Goal: Transaction & Acquisition: Purchase product/service

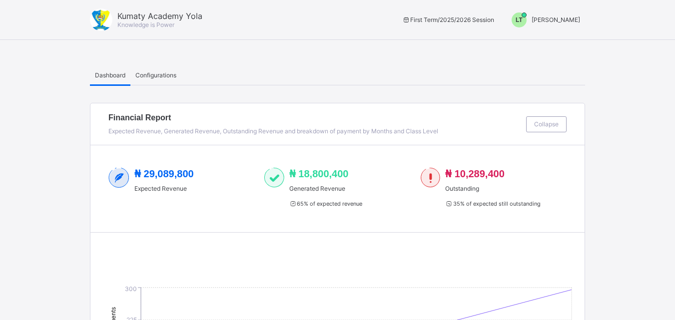
click at [523, 22] on span "LT" at bounding box center [519, 19] width 7 height 7
click at [538, 46] on span "Switch to Admin View" at bounding box center [543, 42] width 76 height 11
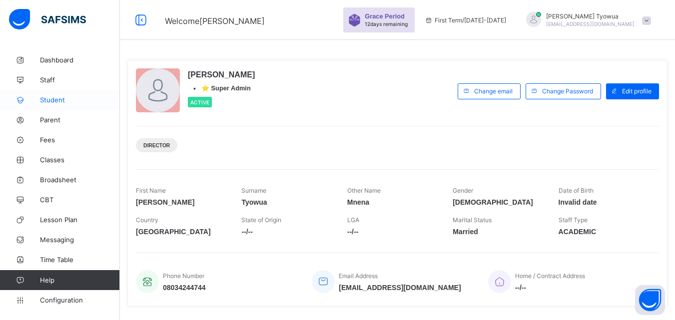
click at [48, 106] on link "Student" at bounding box center [60, 100] width 120 height 20
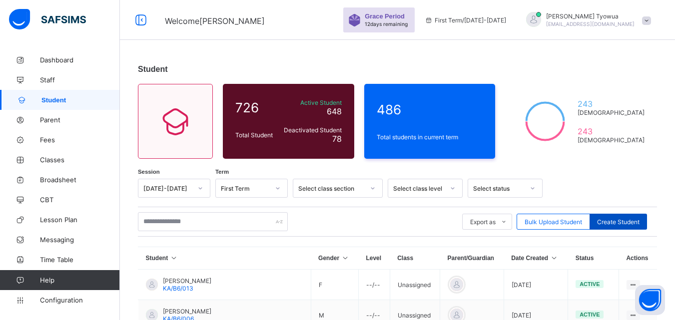
click at [634, 224] on span "Create Student" at bounding box center [618, 221] width 42 height 7
select select "**"
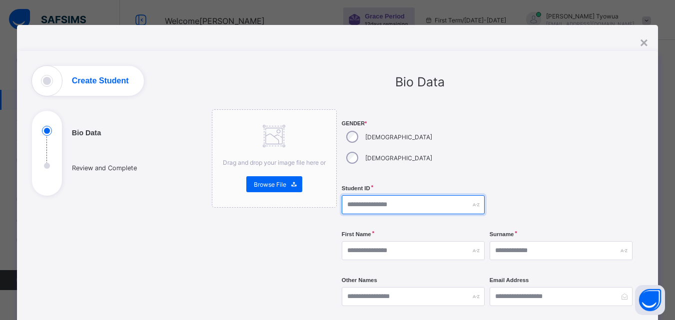
click at [390, 195] on input "text" at bounding box center [413, 204] width 143 height 19
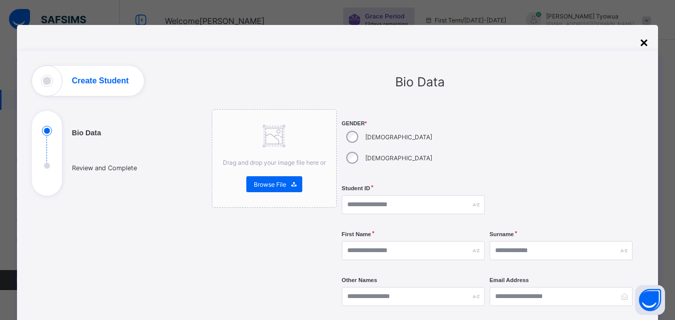
click at [643, 45] on div "×" at bounding box center [644, 43] width 8 height 16
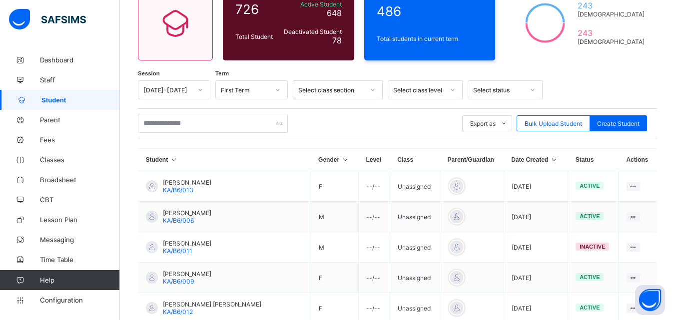
scroll to position [100, 0]
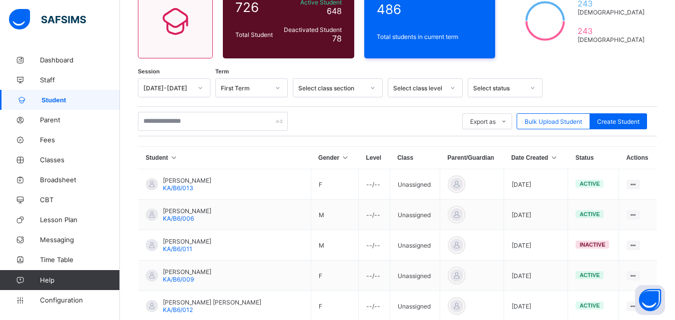
click at [550, 159] on icon at bounding box center [554, 157] width 8 height 7
click at [550, 158] on icon at bounding box center [554, 157] width 8 height 7
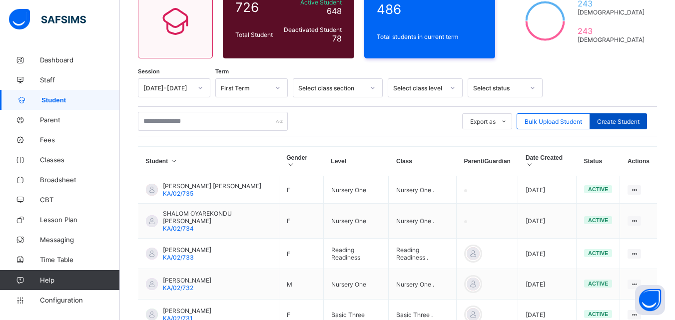
click at [619, 122] on span "Create Student" at bounding box center [618, 121] width 42 height 7
select select "**"
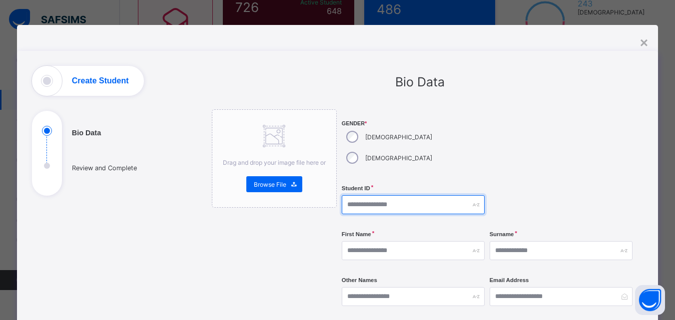
click at [393, 195] on input "text" at bounding box center [413, 204] width 143 height 19
type input "******"
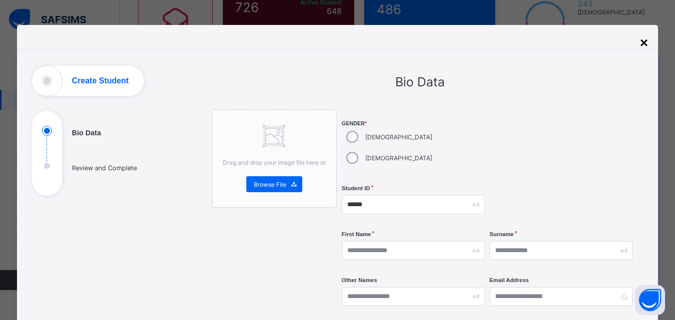
click at [644, 41] on div "×" at bounding box center [644, 43] width 8 height 16
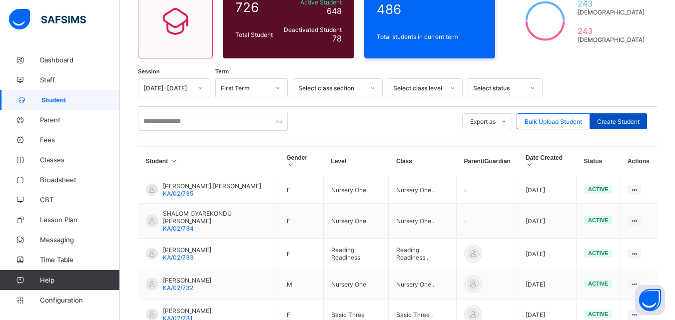
click at [623, 123] on span "Create Student" at bounding box center [618, 121] width 42 height 7
select select "**"
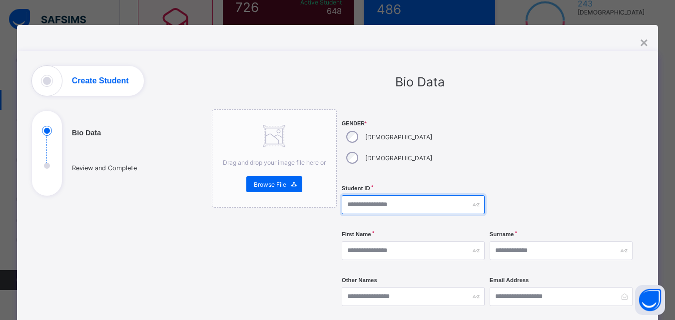
click at [418, 195] on input "text" at bounding box center [413, 204] width 143 height 19
type input "*********"
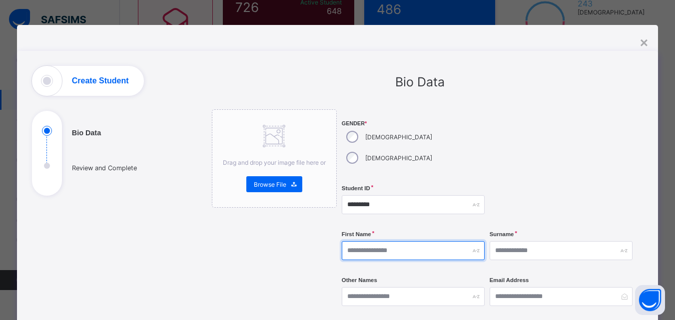
click at [414, 241] on input "text" at bounding box center [413, 250] width 143 height 19
click at [389, 241] on input "******" at bounding box center [413, 250] width 143 height 19
type input "*****"
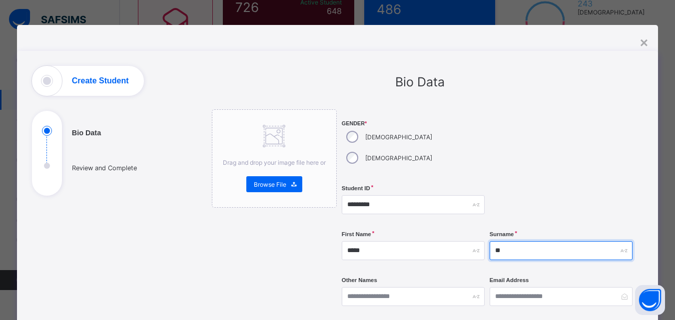
type input "*"
type input "*****"
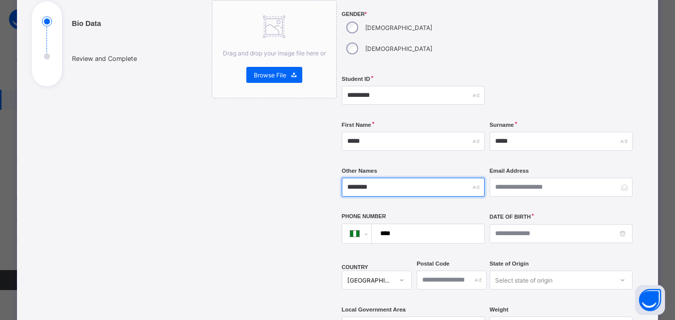
scroll to position [110, 0]
type input "********"
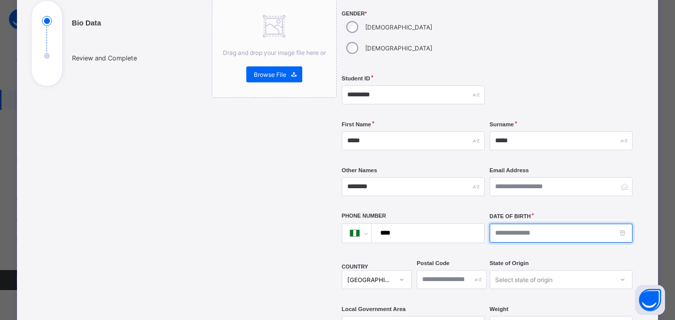
click at [522, 224] on input at bounding box center [561, 233] width 143 height 19
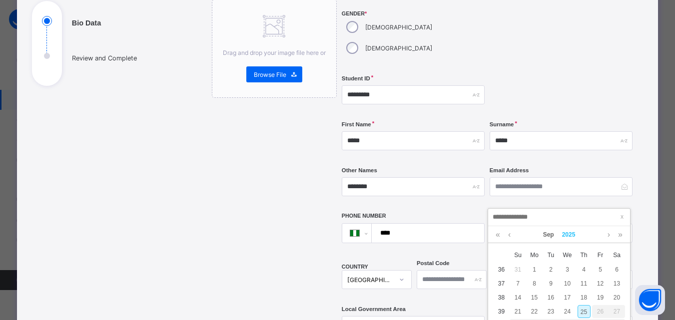
click at [571, 232] on link "2025" at bounding box center [568, 234] width 21 height 17
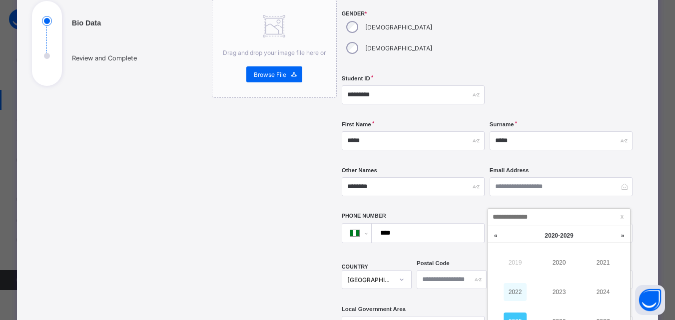
click at [516, 295] on link "2022" at bounding box center [515, 292] width 23 height 18
click at [547, 232] on link "Sep" at bounding box center [548, 234] width 19 height 17
click at [515, 262] on link "Jan" at bounding box center [515, 263] width 23 height 18
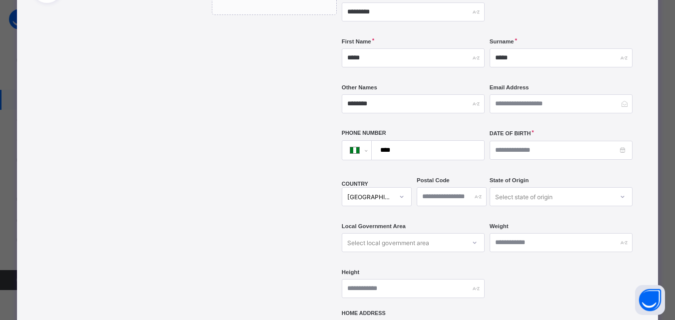
scroll to position [195, 0]
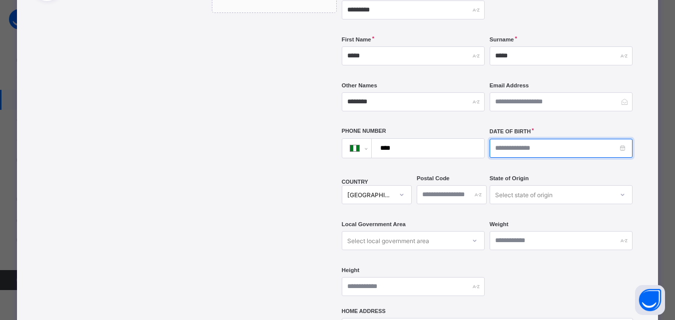
click at [523, 139] on input at bounding box center [561, 148] width 143 height 19
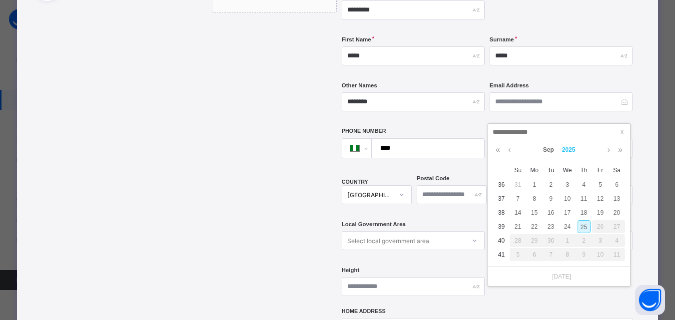
click at [569, 150] on link "2025" at bounding box center [568, 149] width 21 height 17
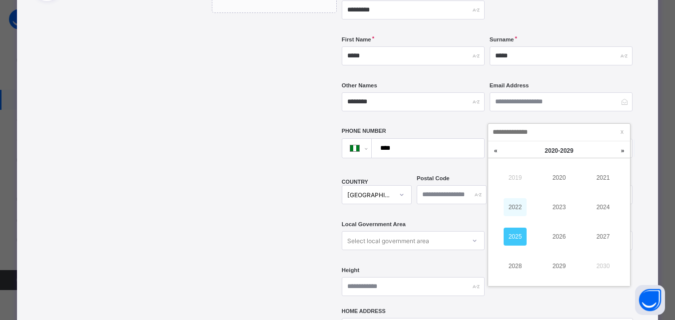
click at [514, 201] on link "2022" at bounding box center [515, 207] width 23 height 18
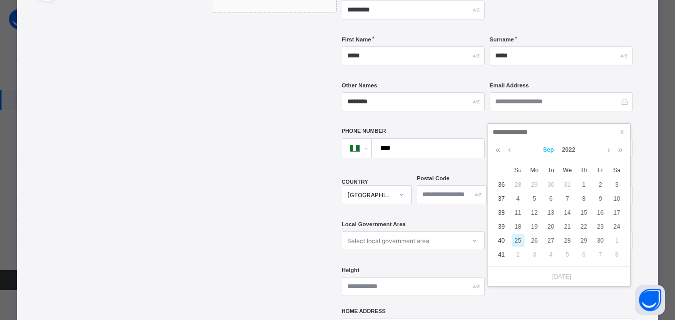
click at [546, 153] on link "Sep" at bounding box center [548, 149] width 19 height 17
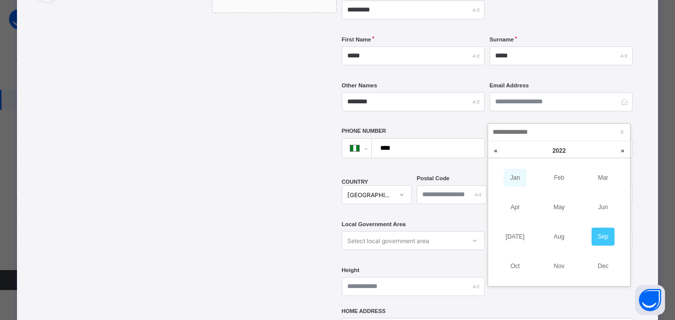
click at [515, 177] on link "Jan" at bounding box center [515, 178] width 23 height 18
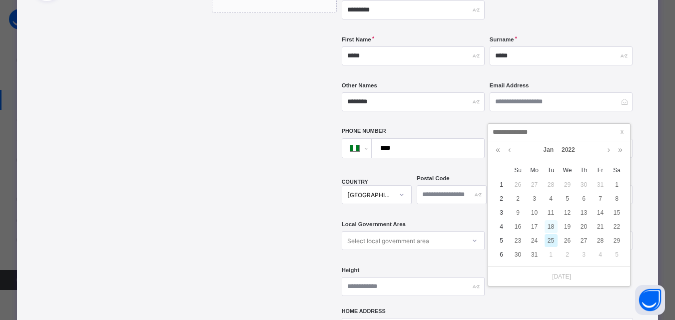
click at [551, 227] on div "18" at bounding box center [551, 226] width 13 height 13
type input "**********"
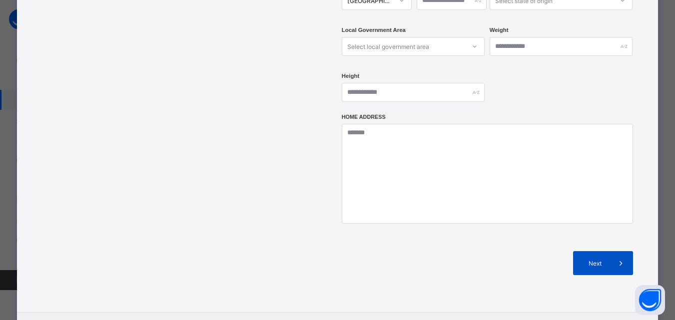
click at [600, 260] on span "Next" at bounding box center [595, 263] width 28 height 7
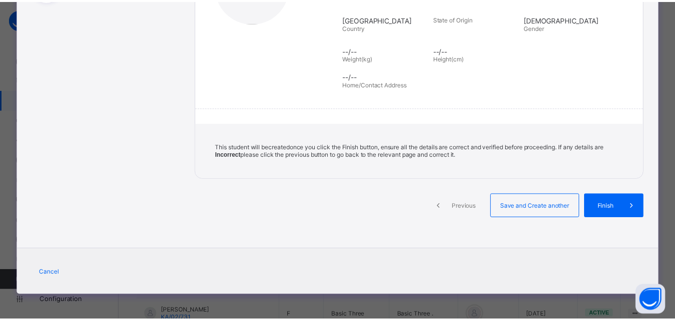
scroll to position [196, 0]
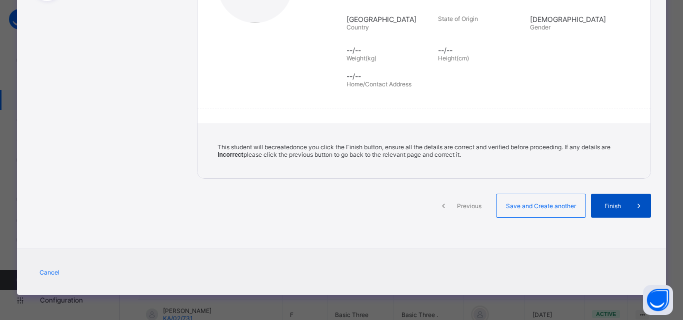
click at [627, 198] on span at bounding box center [639, 206] width 24 height 24
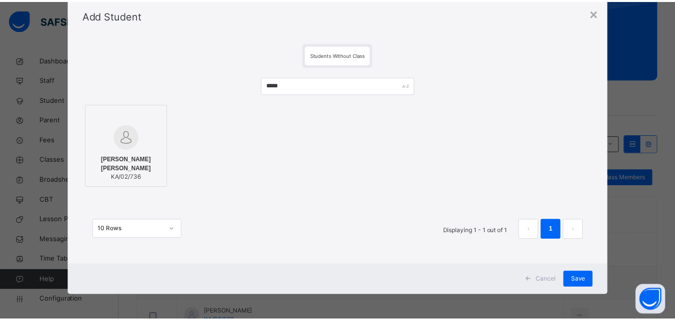
scroll to position [93, 0]
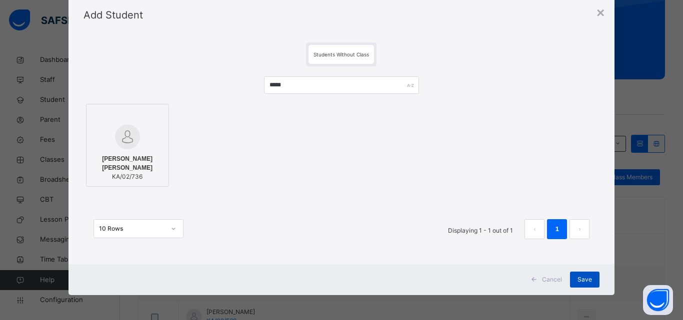
click at [586, 280] on span "Save" at bounding box center [584, 279] width 14 height 9
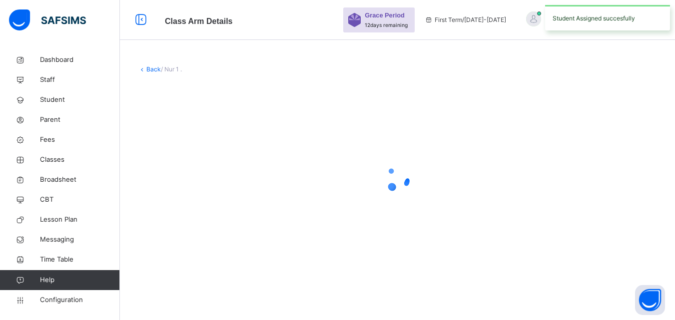
scroll to position [0, 0]
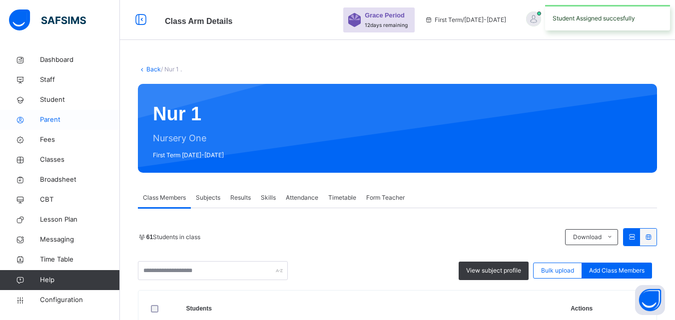
click at [46, 117] on span "Parent" at bounding box center [80, 120] width 80 height 10
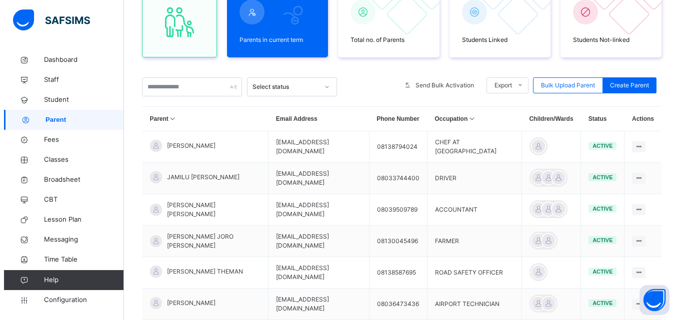
scroll to position [117, 0]
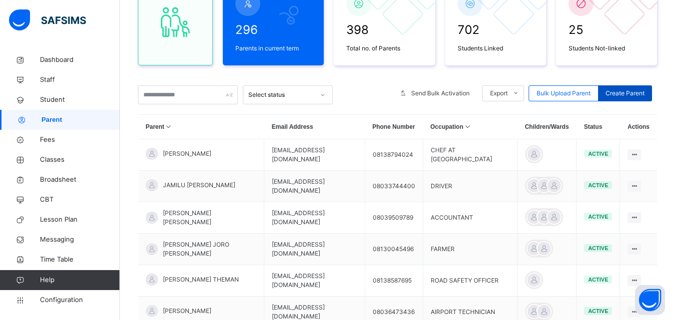
click at [639, 88] on div "Create Parent" at bounding box center [625, 93] width 54 height 16
select select "**"
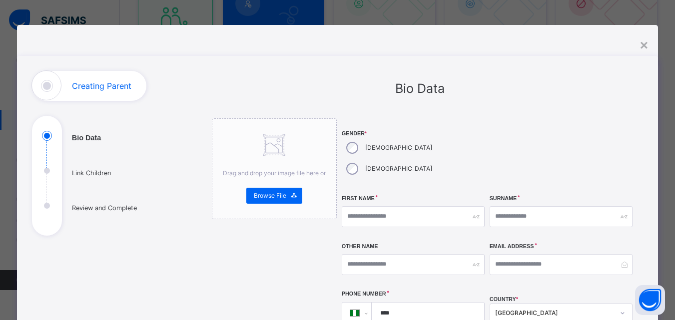
click at [418, 206] on input "text" at bounding box center [413, 216] width 143 height 21
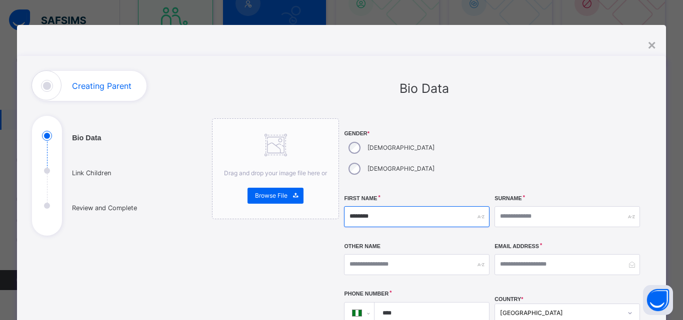
type input "********"
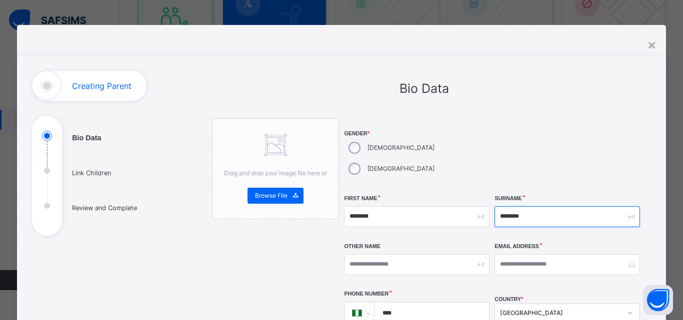
type input "*******"
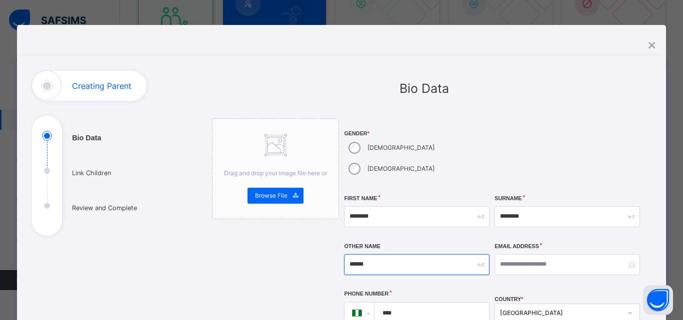
type input "******"
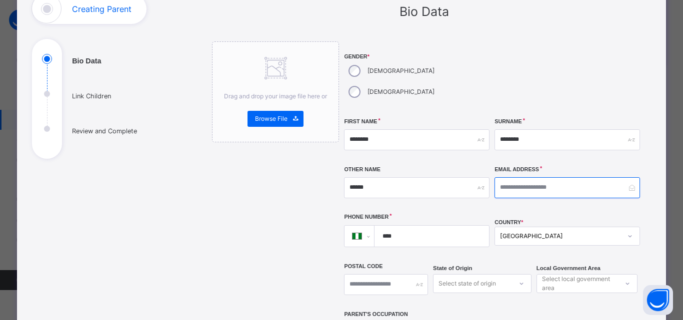
scroll to position [78, 0]
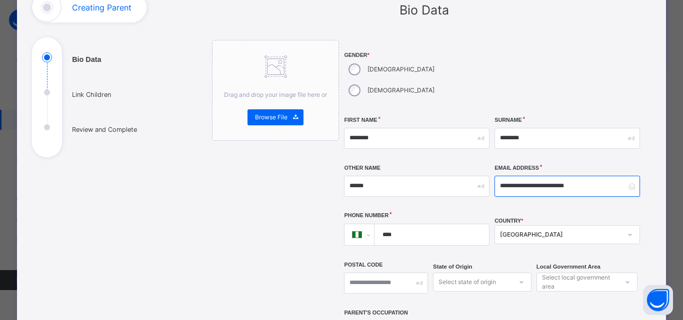
type input "**********"
click at [436, 224] on input "****" at bounding box center [429, 234] width 106 height 21
type input "**********"
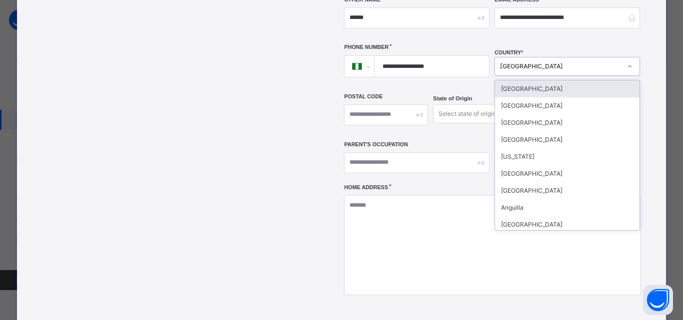
scroll to position [247, 0]
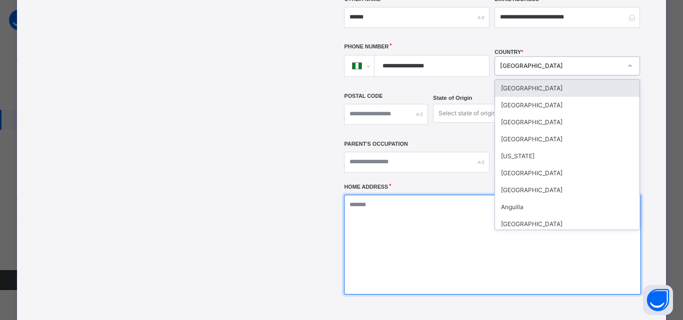
click at [414, 204] on textarea at bounding box center [492, 245] width 296 height 100
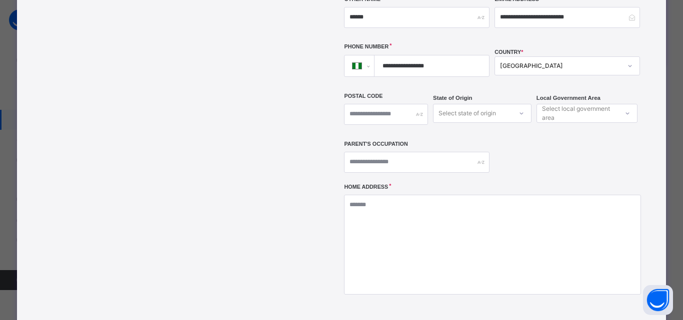
click at [297, 193] on div "Drag and drop your image file here or Browse File" at bounding box center [275, 116] width 127 height 491
click at [398, 152] on input "text" at bounding box center [416, 162] width 145 height 21
type input "*******"
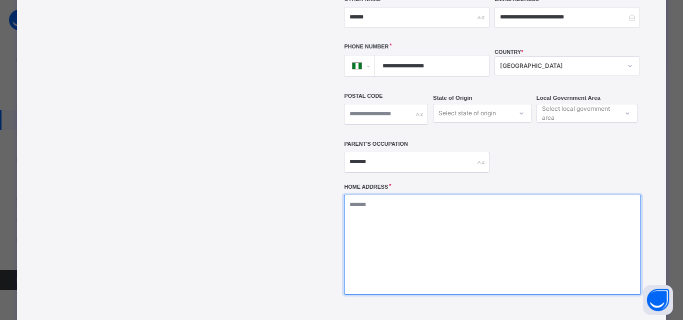
click at [480, 195] on textarea at bounding box center [492, 245] width 296 height 100
type textarea "**********"
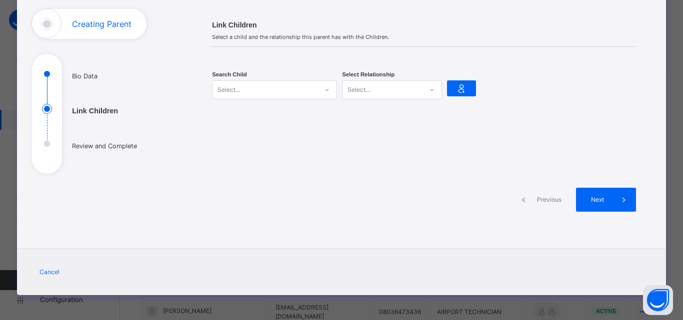
scroll to position [62, 0]
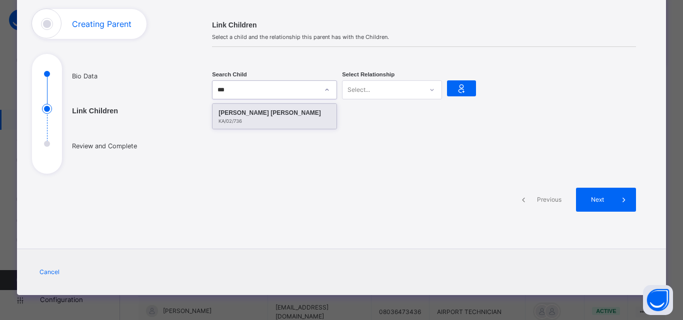
type input "****"
click at [274, 105] on div "[PERSON_NAME] [PERSON_NAME]/02/736" at bounding box center [274, 116] width 124 height 25
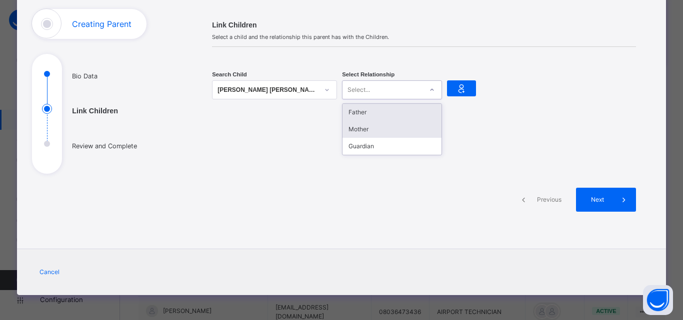
click at [378, 121] on div "Mother" at bounding box center [391, 129] width 99 height 17
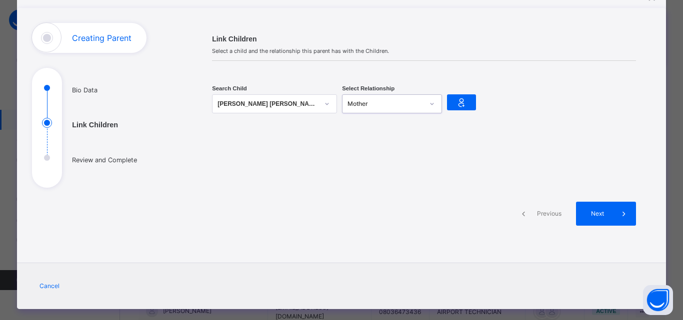
scroll to position [47, 0]
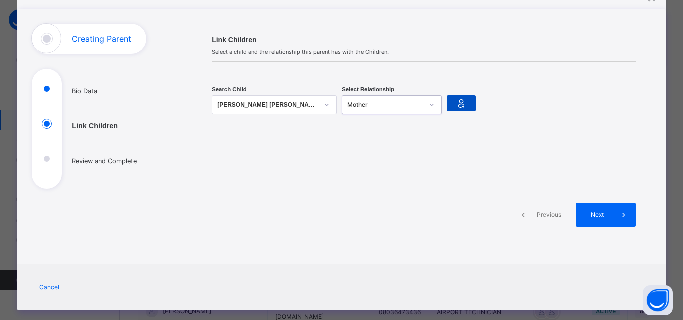
click at [465, 110] on icon at bounding box center [461, 103] width 14 height 15
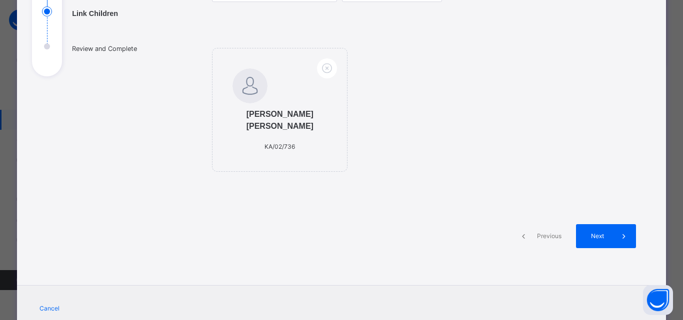
scroll to position [196, 0]
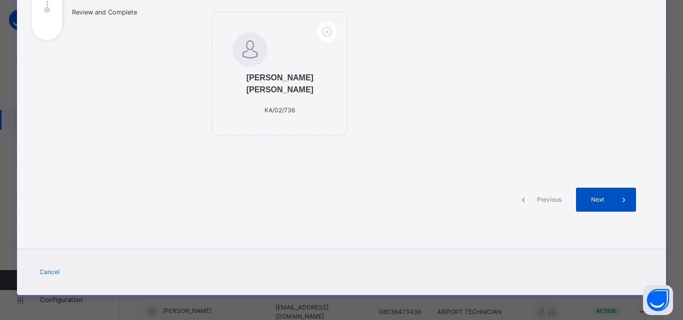
click at [608, 208] on div "Next" at bounding box center [606, 200] width 60 height 24
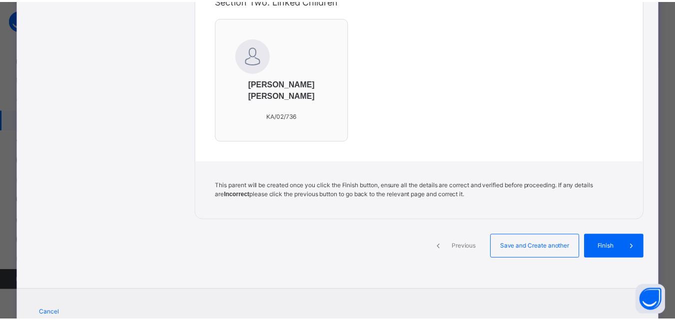
scroll to position [382, 0]
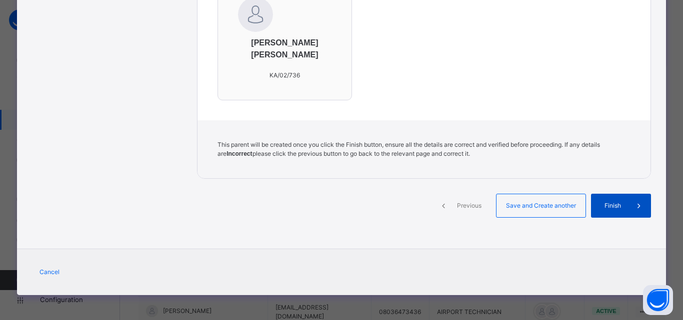
click at [623, 207] on span "Finish" at bounding box center [612, 205] width 28 height 9
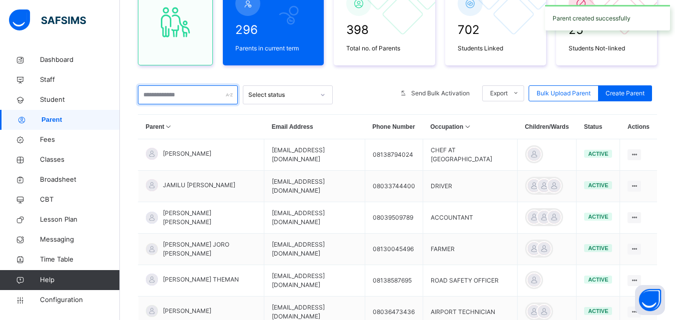
click at [189, 94] on input "text" at bounding box center [188, 94] width 100 height 19
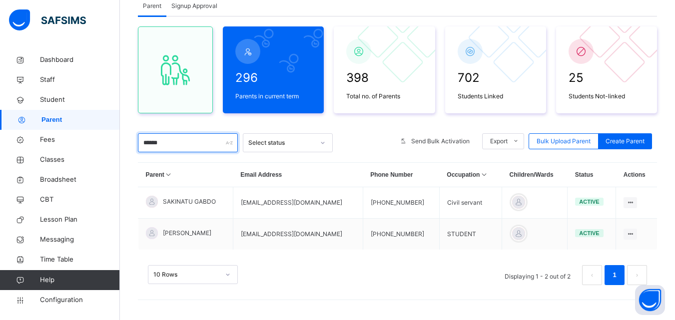
scroll to position [69, 0]
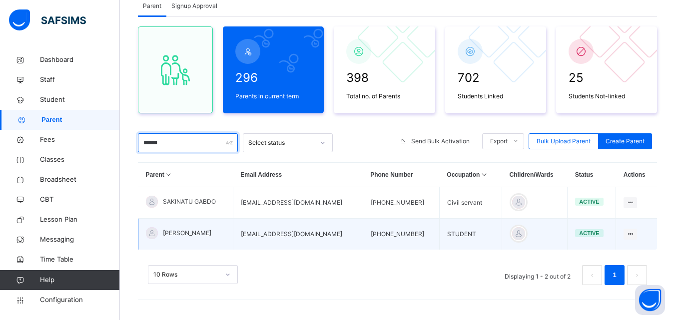
type input "******"
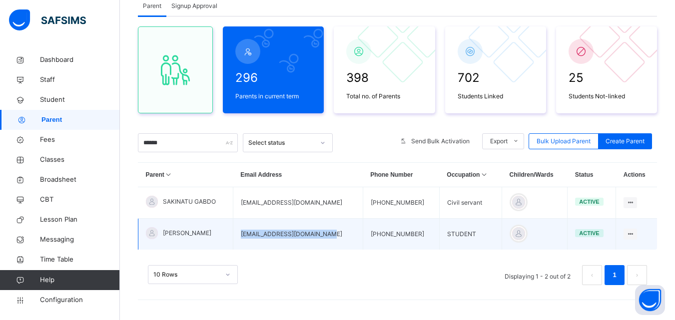
drag, startPoint x: 252, startPoint y: 232, endPoint x: 339, endPoint y: 232, distance: 86.4
click at [339, 232] on td "[EMAIL_ADDRESS][DOMAIN_NAME]" at bounding box center [298, 234] width 130 height 31
copy td "[EMAIL_ADDRESS][DOMAIN_NAME]"
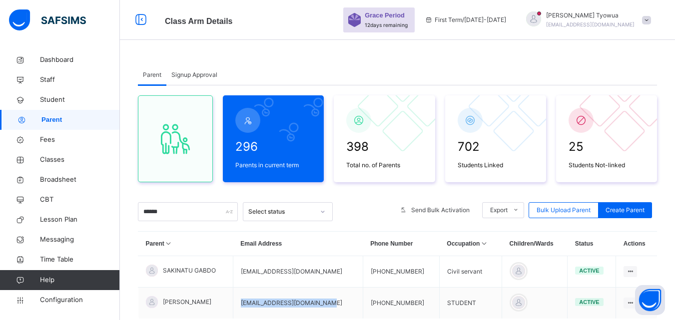
click at [546, 26] on div at bounding box center [533, 19] width 25 height 17
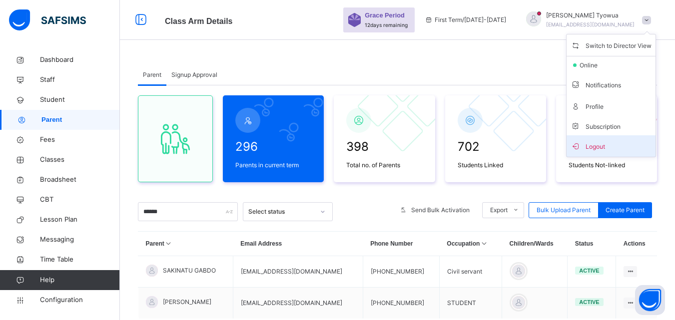
click at [610, 153] on li "Logout" at bounding box center [611, 145] width 89 height 21
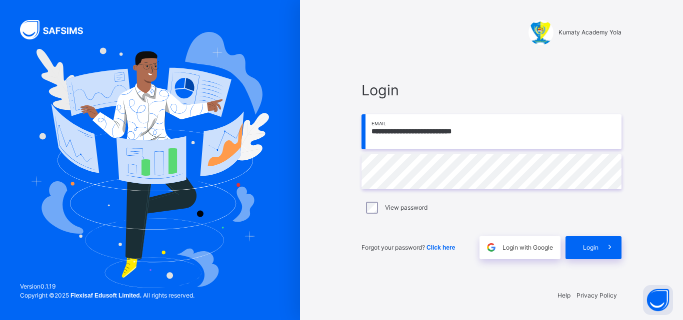
click at [504, 129] on input "**********" at bounding box center [491, 131] width 260 height 35
type input "**********"
click at [591, 243] on span "Login" at bounding box center [590, 247] width 15 height 9
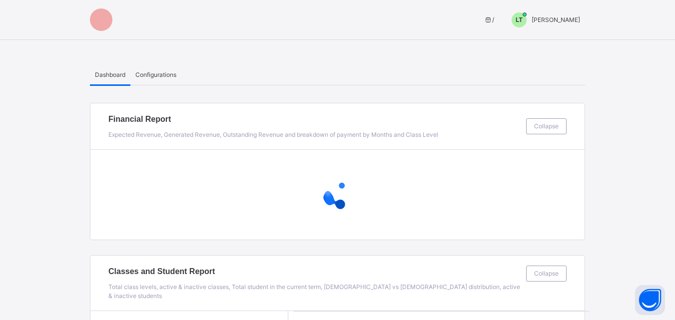
click at [527, 14] on div "LT" at bounding box center [519, 19] width 15 height 15
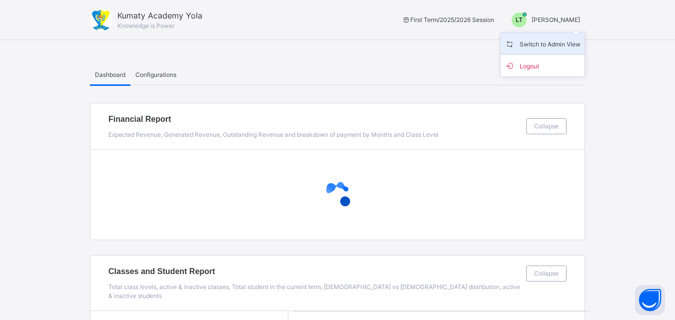
click at [560, 41] on span "Switch to Admin View" at bounding box center [543, 43] width 76 height 13
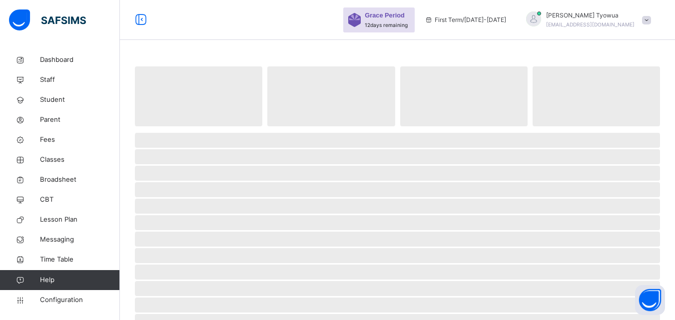
select select "**"
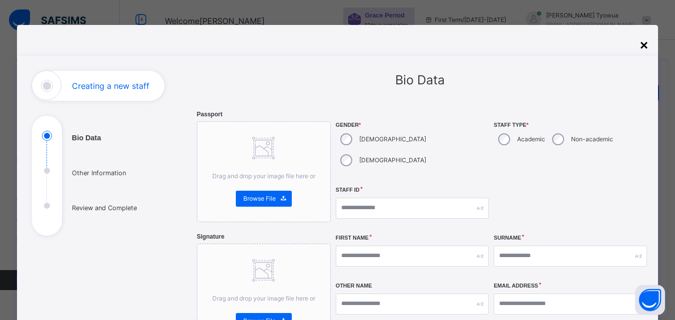
click at [643, 42] on div "×" at bounding box center [644, 45] width 8 height 21
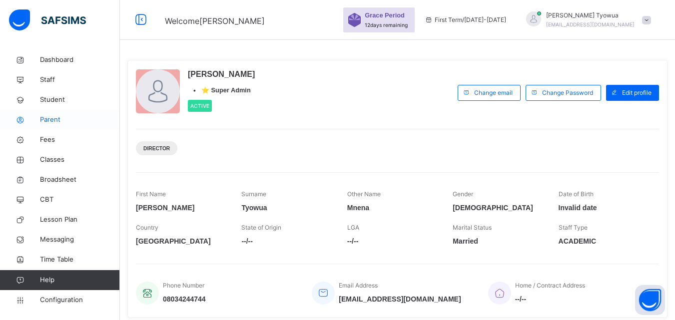
click at [60, 117] on span "Parent" at bounding box center [80, 120] width 80 height 10
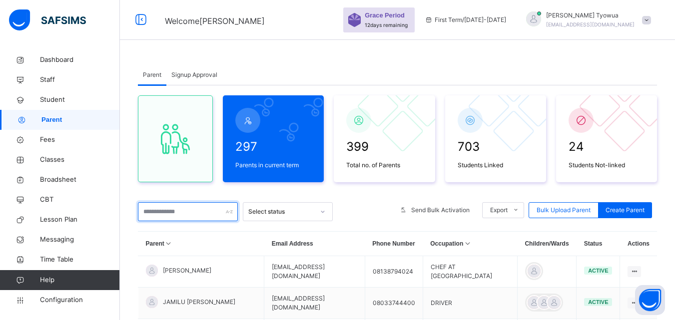
click at [203, 218] on input "text" at bounding box center [188, 211] width 100 height 19
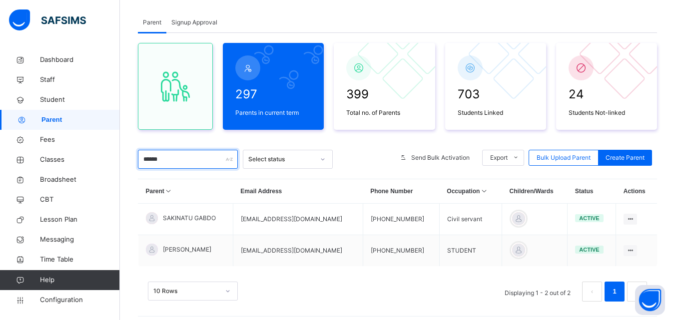
scroll to position [69, 0]
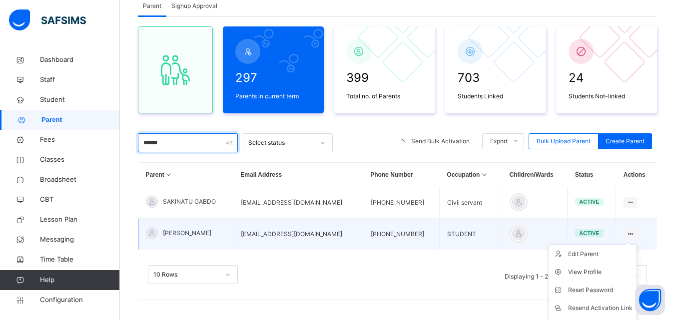
type input "******"
click at [636, 245] on ul "Edit Parent View Profile Reset Password Resend Activation Link Change Email Lin…" at bounding box center [593, 308] width 88 height 127
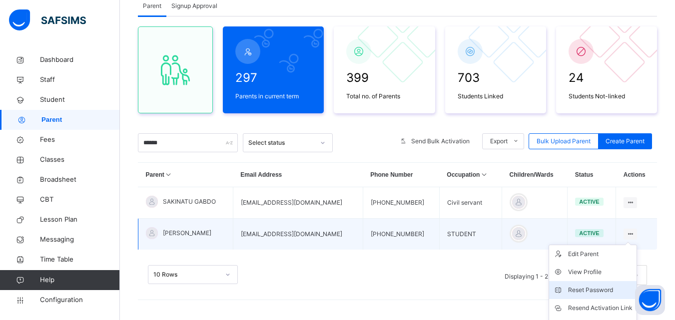
click at [597, 298] on li "Reset Password" at bounding box center [592, 290] width 87 height 18
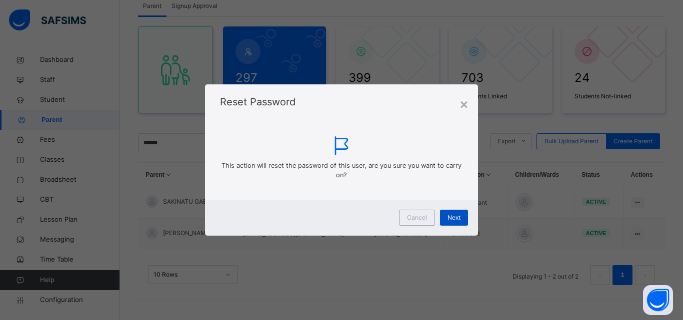
click at [452, 225] on div "Next" at bounding box center [454, 218] width 28 height 16
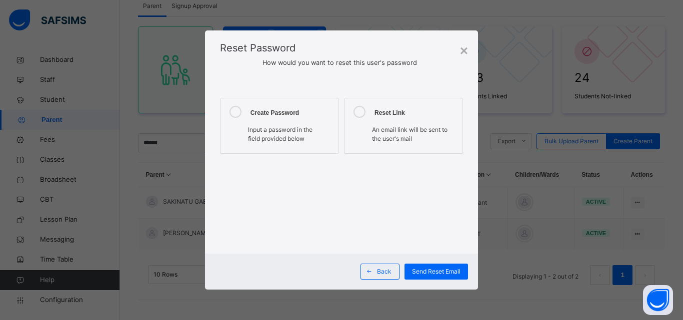
click at [290, 109] on div "Create Password" at bounding box center [291, 112] width 83 height 12
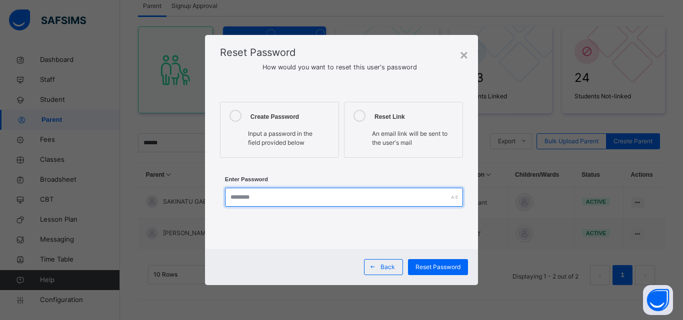
click at [324, 197] on input "text" at bounding box center [344, 197] width 238 height 19
type input "*"
type input "**********"
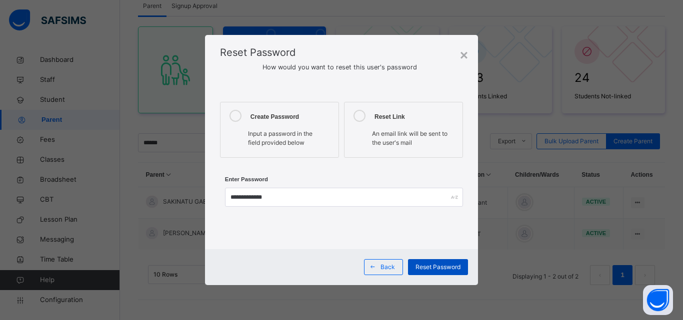
click at [457, 269] on span "Reset Password" at bounding box center [437, 267] width 45 height 9
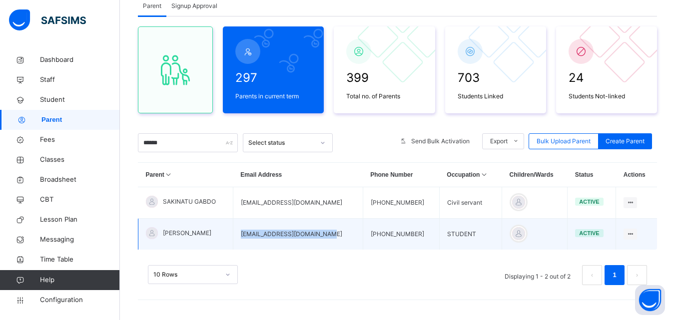
copy td "[EMAIL_ADDRESS][DOMAIN_NAME]"
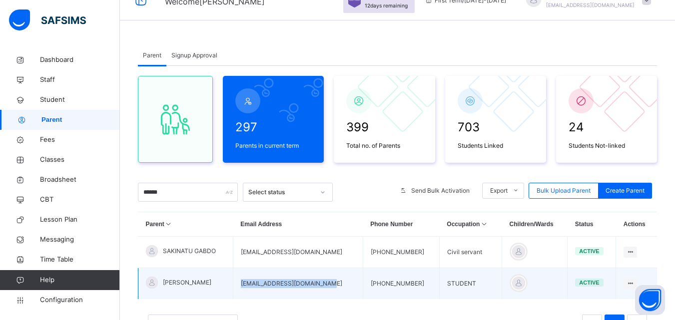
scroll to position [0, 0]
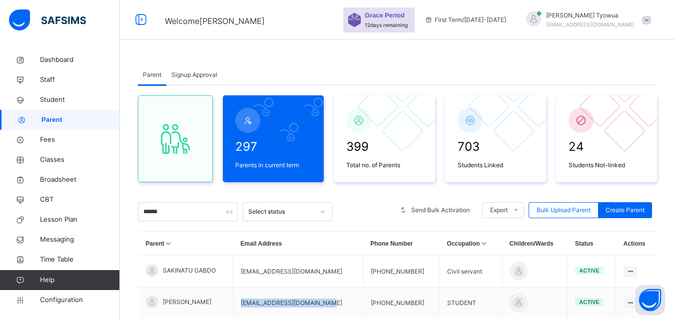
click at [546, 25] on div at bounding box center [533, 19] width 25 height 17
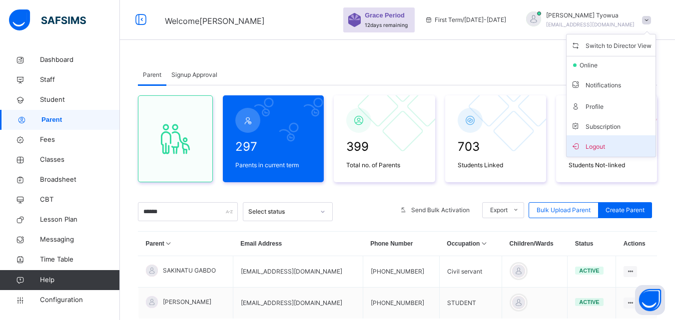
click at [607, 143] on span "Logout" at bounding box center [611, 145] width 81 height 13
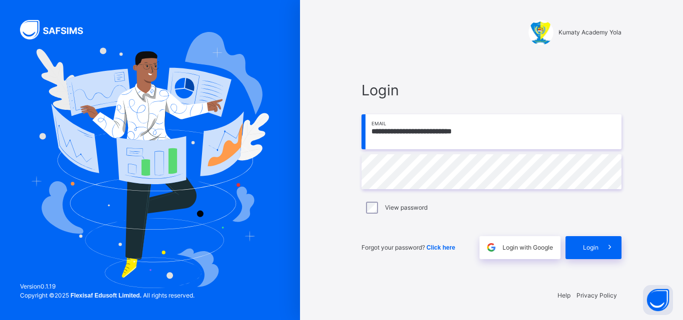
click at [515, 128] on input "**********" at bounding box center [491, 131] width 260 height 35
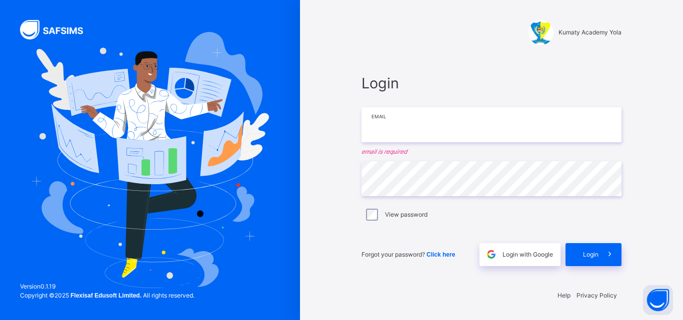
paste input "**********"
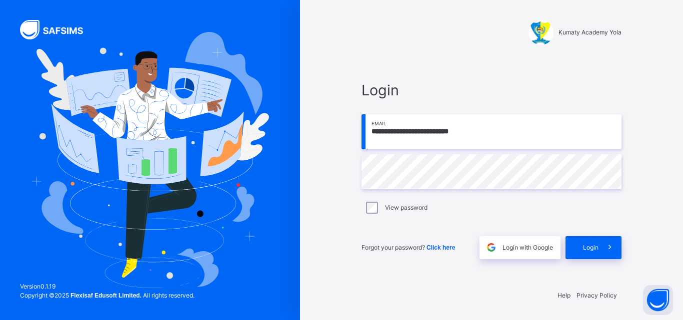
type input "**********"
click at [595, 249] on span "Login" at bounding box center [590, 247] width 15 height 9
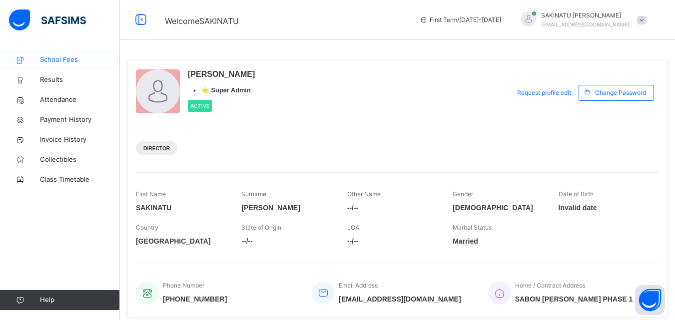
click at [56, 51] on link "School Fees" at bounding box center [60, 60] width 120 height 20
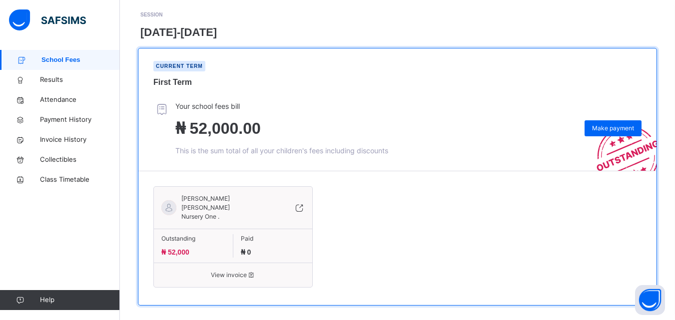
scroll to position [142, 0]
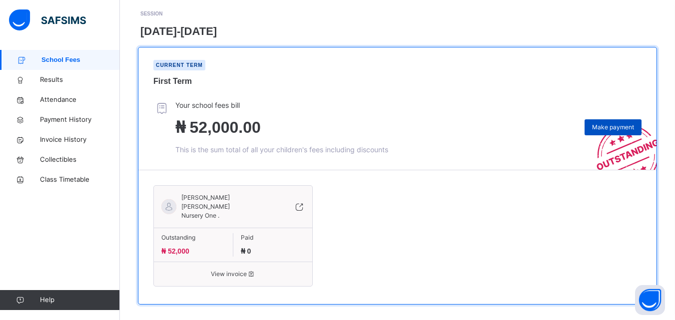
click at [605, 123] on span "Make payment" at bounding box center [613, 127] width 42 height 9
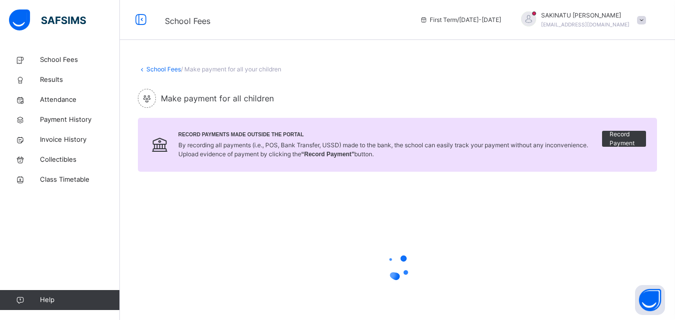
click at [672, 209] on div "School Fees / Make payment for all your children Make payment for all children …" at bounding box center [397, 213] width 555 height 327
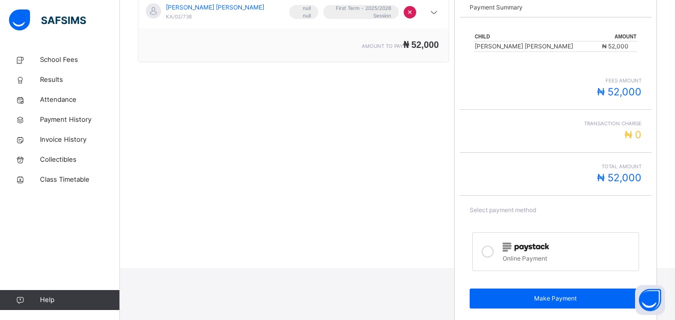
scroll to position [208, 0]
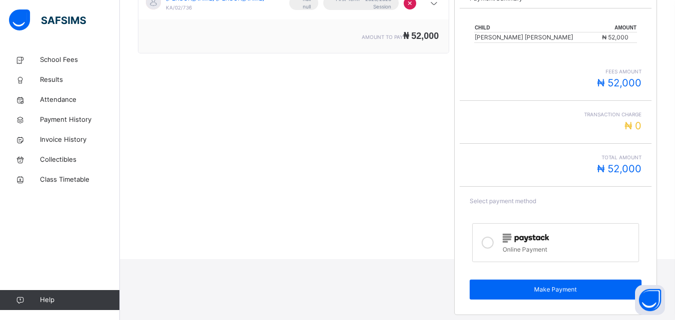
click at [491, 247] on icon at bounding box center [488, 243] width 12 height 12
click at [626, 157] on span "Total Amount" at bounding box center [555, 157] width 171 height 7
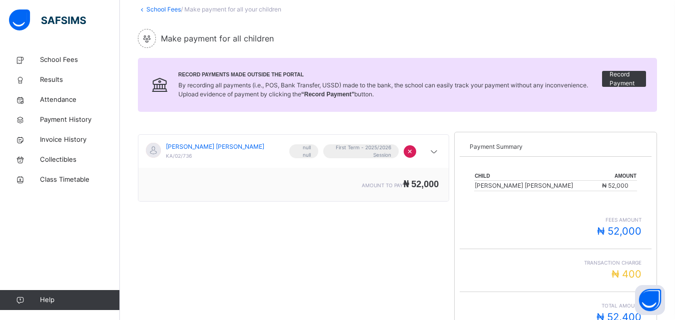
scroll to position [63, 0]
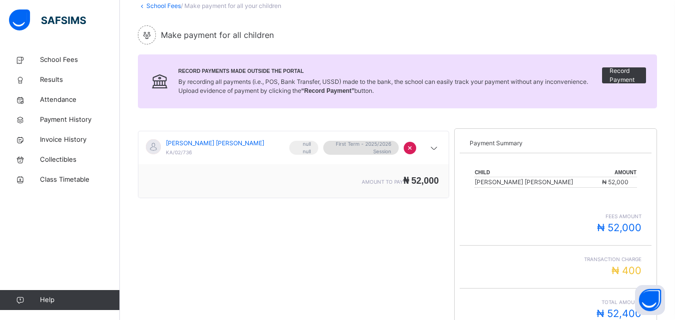
click at [399, 149] on div "First Term - 2025/2026 Session" at bounding box center [360, 148] width 75 height 14
click at [37, 53] on link "School Fees" at bounding box center [60, 60] width 120 height 20
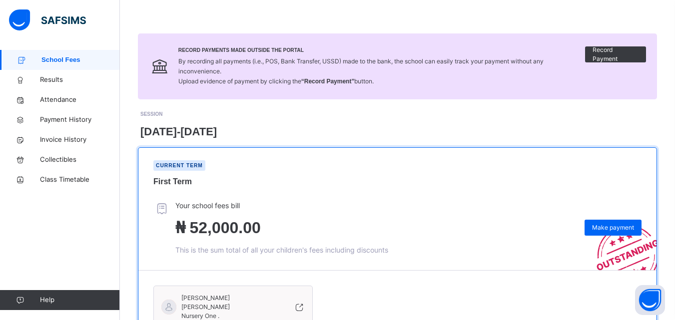
scroll to position [142, 0]
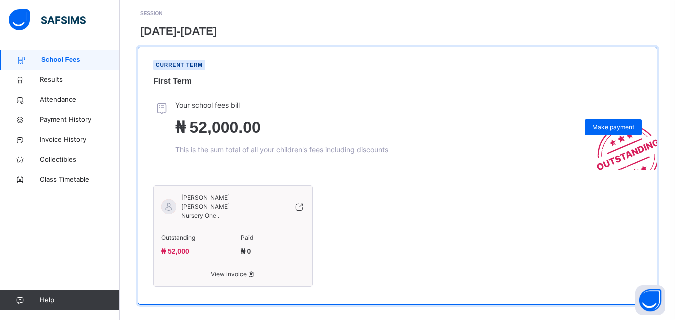
click at [198, 246] on div "Outstanding ₦ 52,000" at bounding box center [193, 244] width 79 height 23
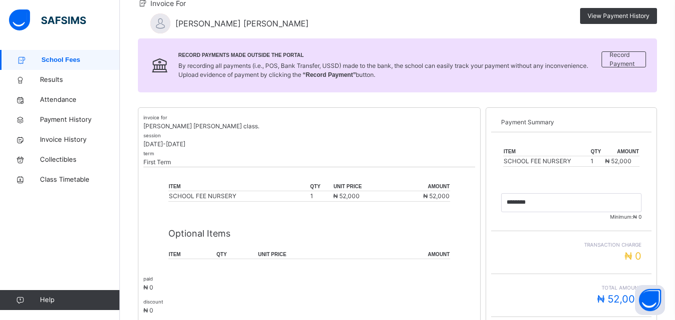
scroll to position [102, 0]
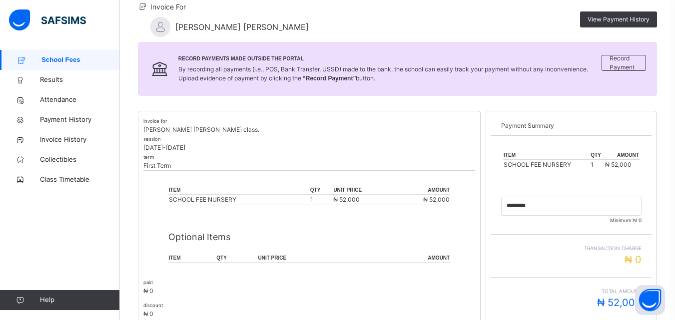
click at [600, 157] on th "qty" at bounding box center [597, 155] width 14 height 9
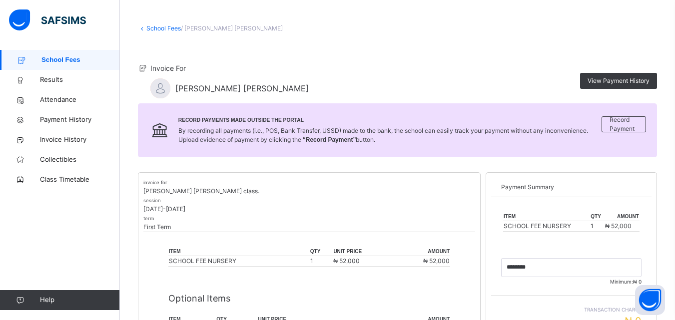
scroll to position [37, 0]
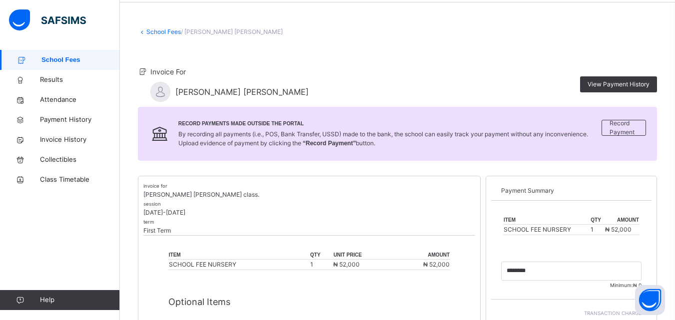
click at [143, 84] on span at bounding box center [143, 83] width 10 height 35
click at [158, 28] on link "School Fees" at bounding box center [163, 31] width 34 height 7
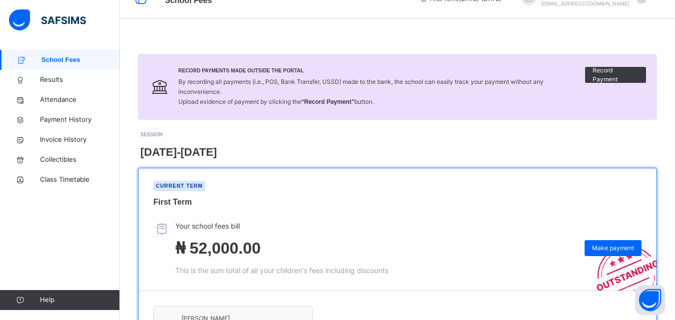
scroll to position [142, 0]
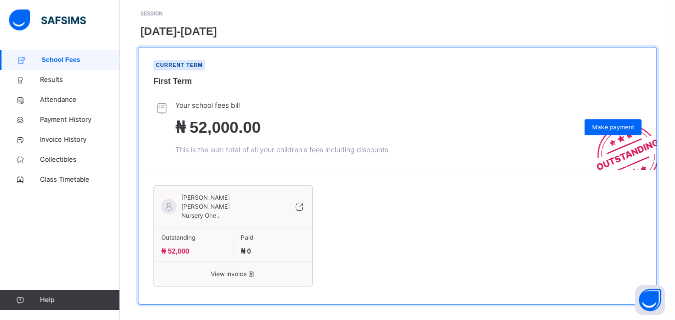
click at [303, 201] on icon at bounding box center [299, 207] width 11 height 12
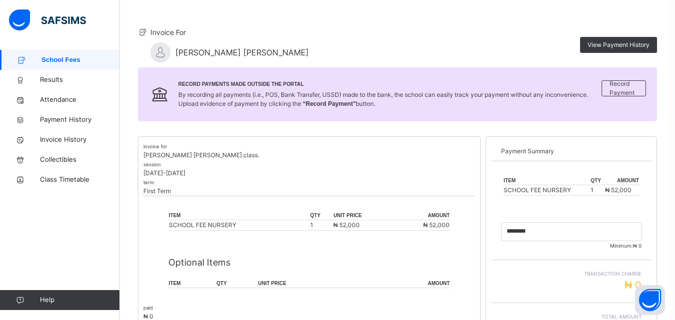
scroll to position [71, 0]
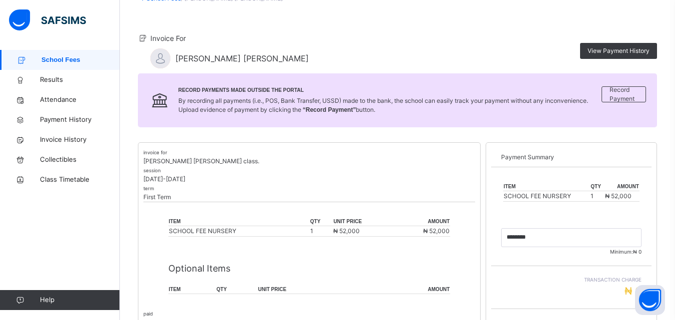
click at [560, 204] on div "item qty amount SCHOOL FEE NURSERY 1 ₦ 52,000" at bounding box center [571, 191] width 136 height 39
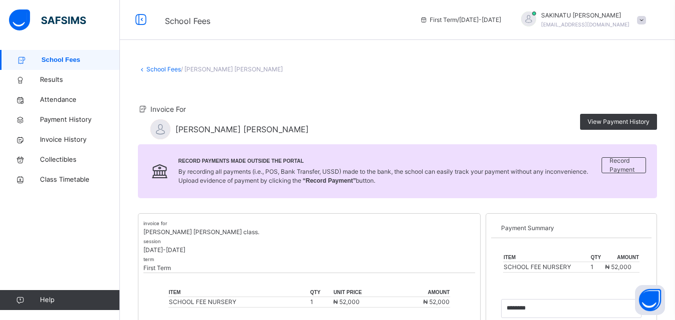
click at [156, 69] on link "School Fees" at bounding box center [163, 68] width 34 height 7
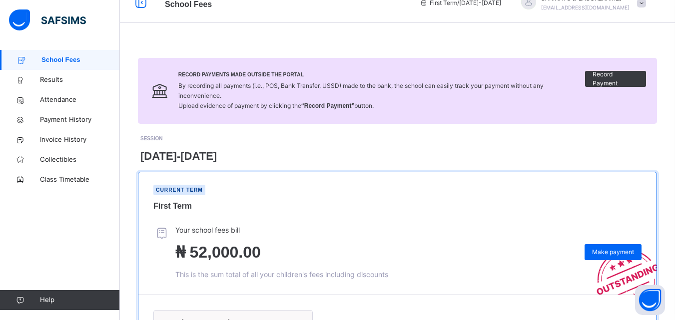
scroll to position [142, 0]
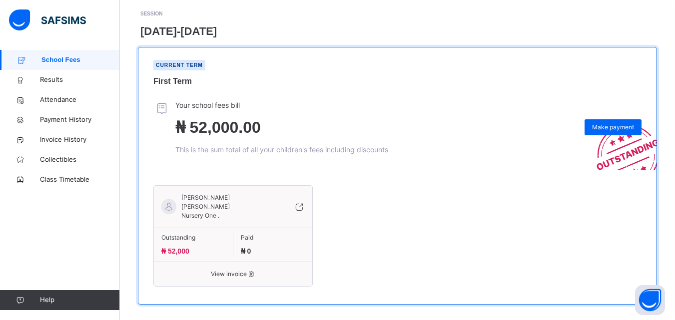
click at [224, 270] on span "View invoice" at bounding box center [232, 274] width 143 height 9
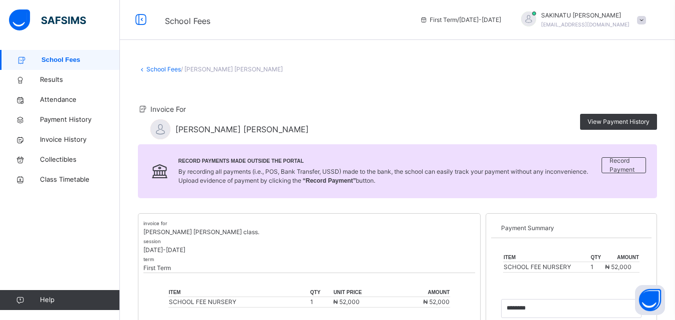
click at [536, 13] on div at bounding box center [528, 18] width 15 height 15
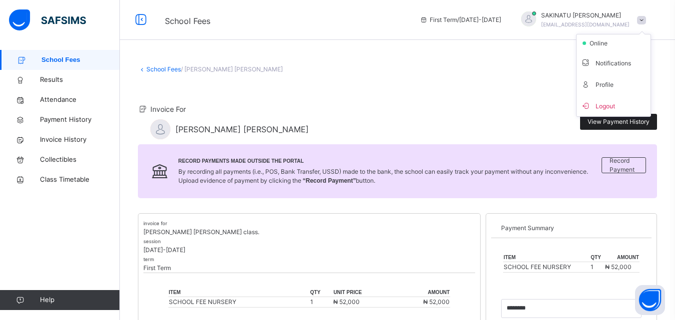
click at [619, 117] on span "View Payment History" at bounding box center [619, 121] width 62 height 9
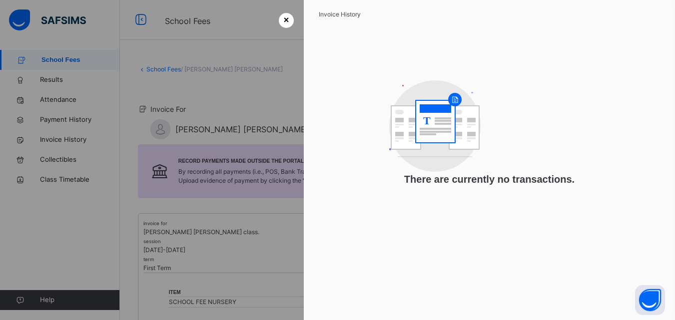
click at [284, 23] on span "×" at bounding box center [286, 19] width 5 height 13
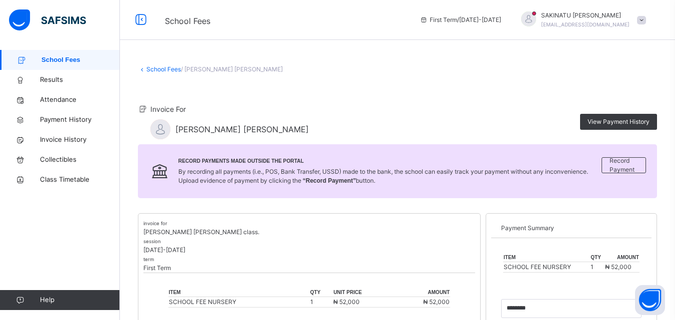
click at [536, 13] on div at bounding box center [528, 18] width 15 height 15
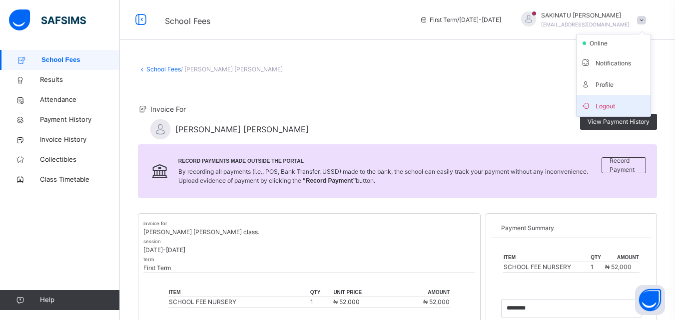
click at [614, 106] on span "Logout" at bounding box center [614, 105] width 66 height 13
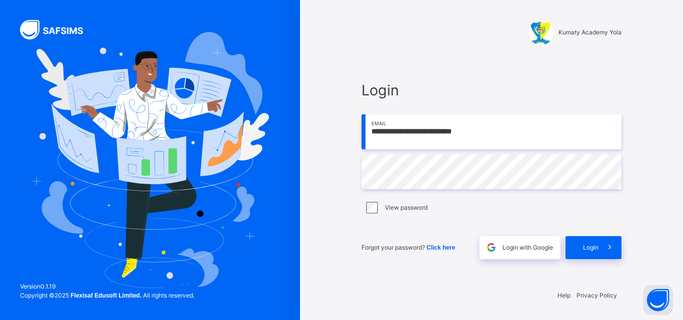
click at [523, 116] on input "**********" at bounding box center [491, 131] width 260 height 35
type input "**********"
click at [606, 246] on icon at bounding box center [609, 247] width 10 height 11
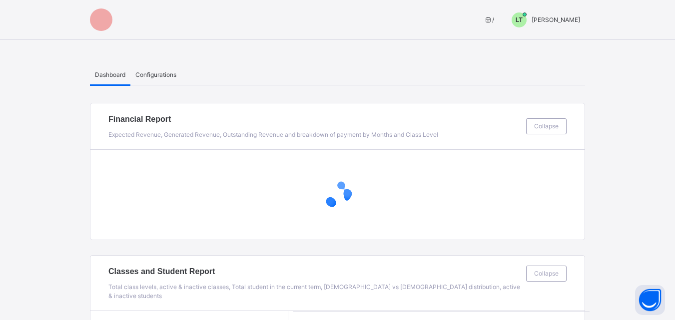
click at [523, 21] on span "LT" at bounding box center [519, 19] width 7 height 9
click at [562, 42] on span "Switch to Admin View" at bounding box center [543, 43] width 76 height 13
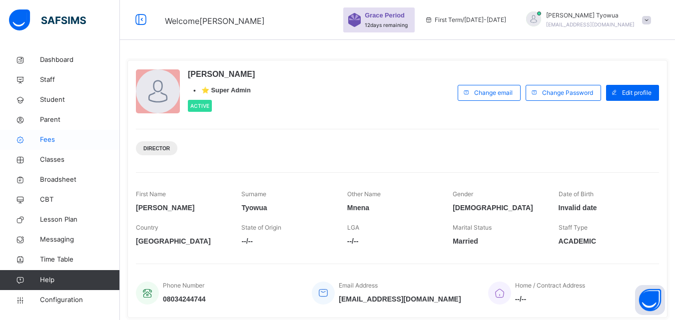
click at [38, 137] on icon at bounding box center [20, 139] width 40 height 7
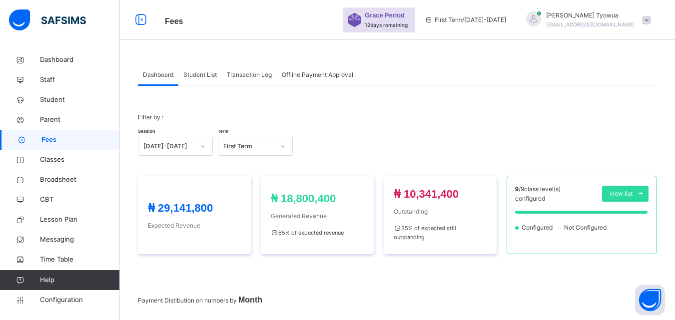
click at [199, 65] on div "Student List" at bounding box center [199, 75] width 43 height 20
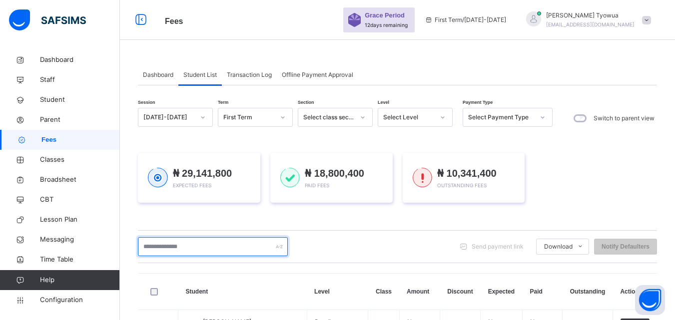
click at [163, 246] on input "text" at bounding box center [213, 246] width 150 height 19
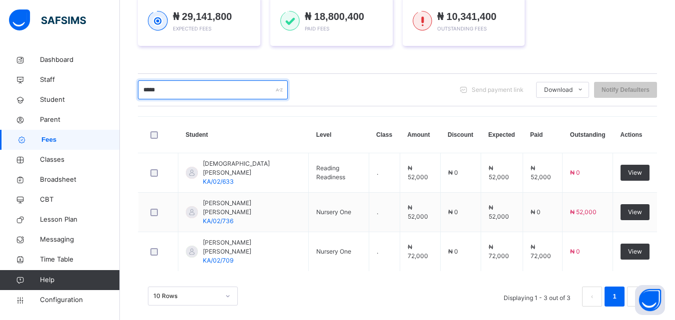
scroll to position [156, 0]
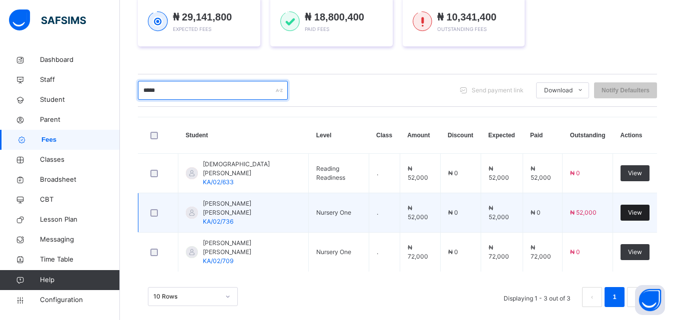
type input "*****"
click at [637, 210] on span "View" at bounding box center [635, 212] width 14 height 9
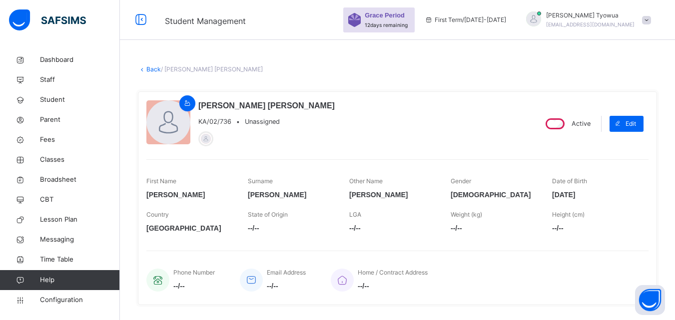
scroll to position [331, 0]
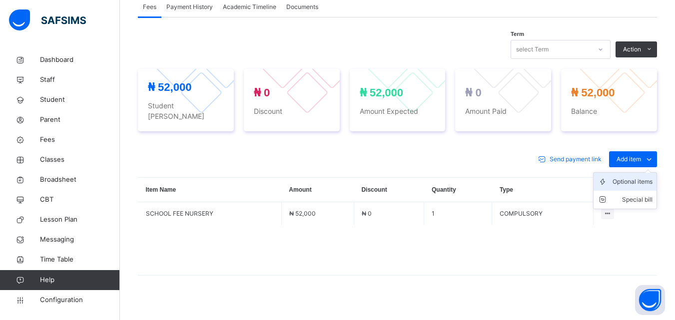
click at [630, 177] on div "Optional items" at bounding box center [633, 182] width 40 height 10
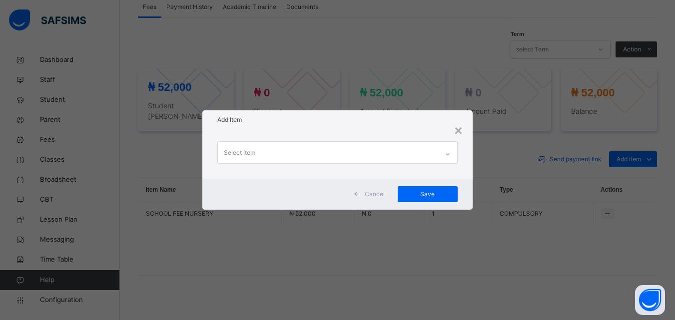
click at [323, 151] on div "Select item" at bounding box center [328, 152] width 220 height 21
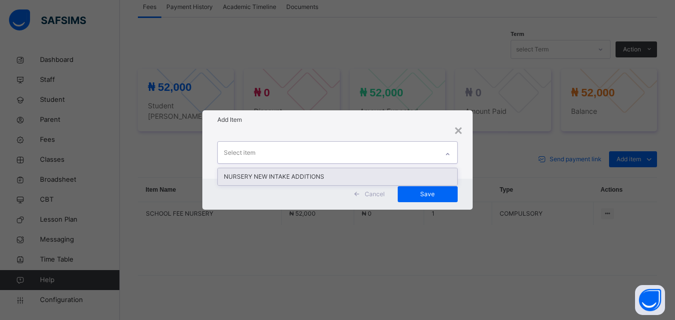
click at [280, 176] on div "NURSERY NEW INTAKE ADDITIONS" at bounding box center [337, 176] width 239 height 17
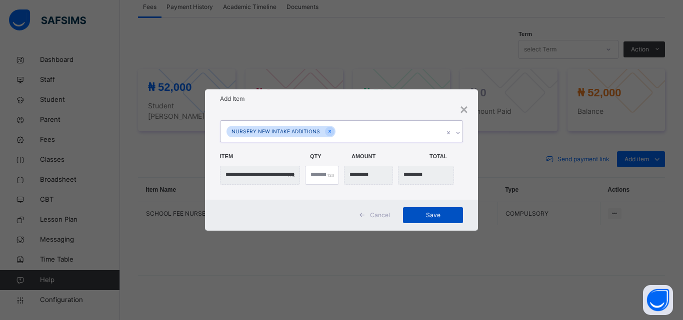
click at [431, 209] on div "Save" at bounding box center [433, 215] width 60 height 16
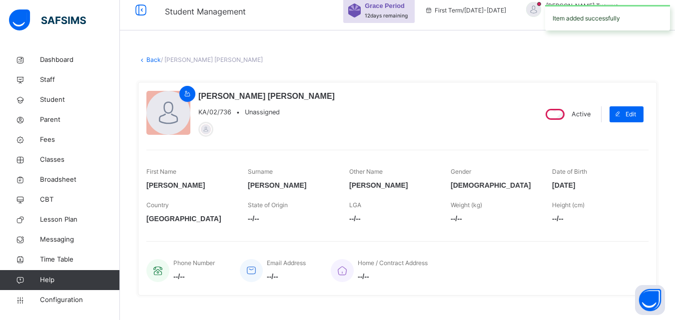
scroll to position [0, 0]
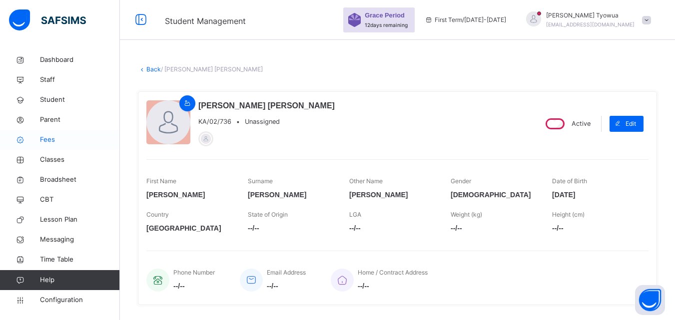
click at [37, 136] on icon at bounding box center [20, 139] width 40 height 7
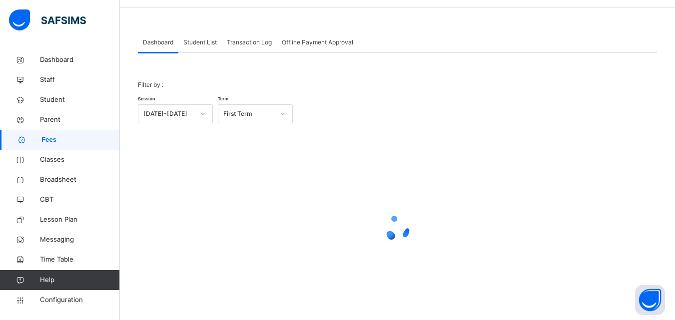
scroll to position [34, 0]
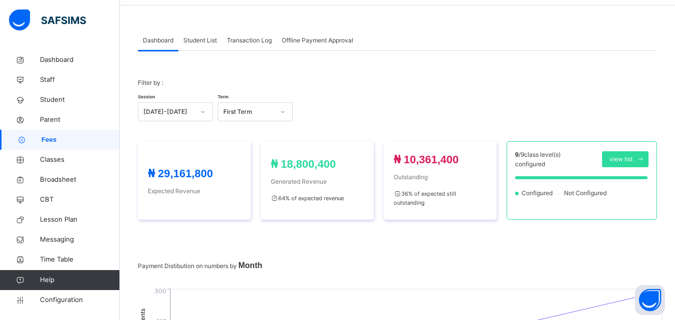
click at [206, 32] on div "Student List" at bounding box center [199, 40] width 43 height 20
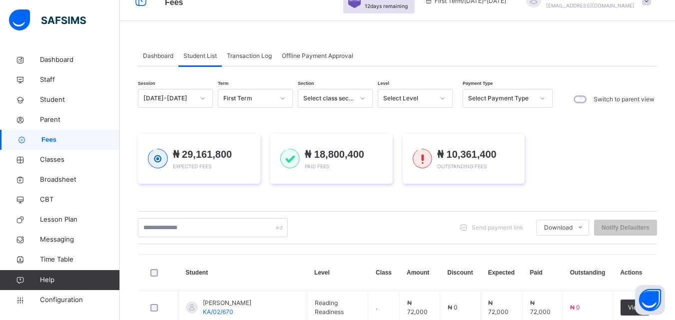
scroll to position [16, 0]
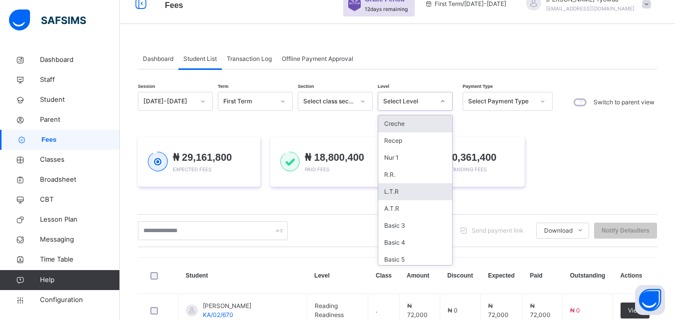
click at [379, 190] on div "L.T.R" at bounding box center [415, 191] width 74 height 17
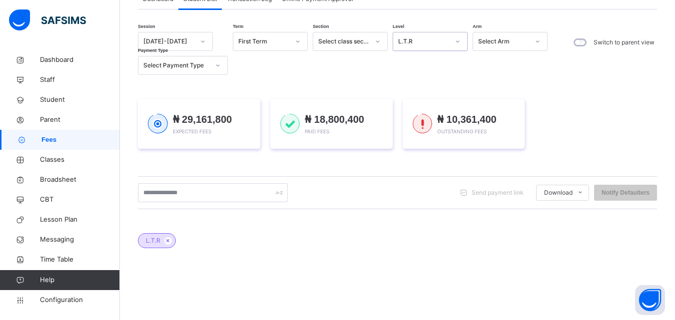
scroll to position [77, 0]
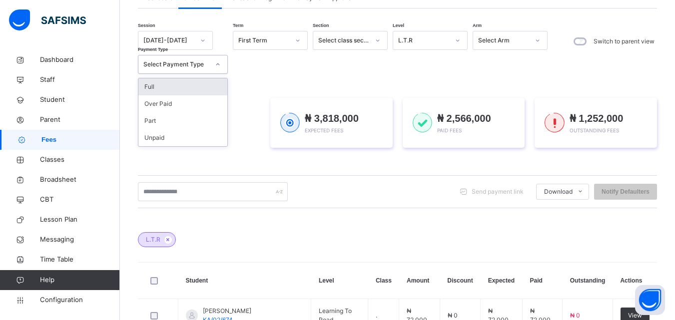
click at [140, 83] on div "Full" at bounding box center [182, 86] width 89 height 17
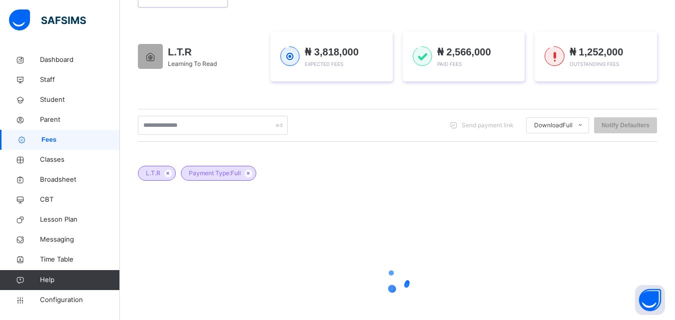
scroll to position [214, 0]
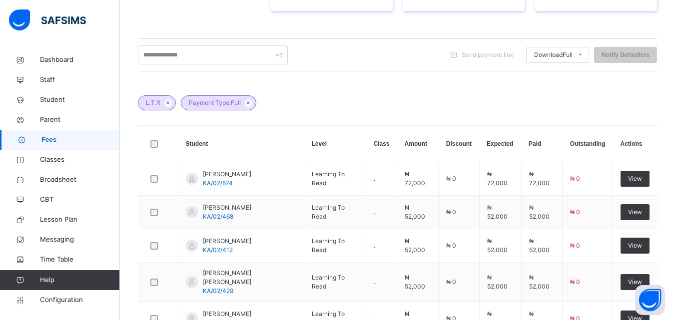
click at [539, 101] on div "L.T.R Payment Type: Full" at bounding box center [397, 97] width 519 height 35
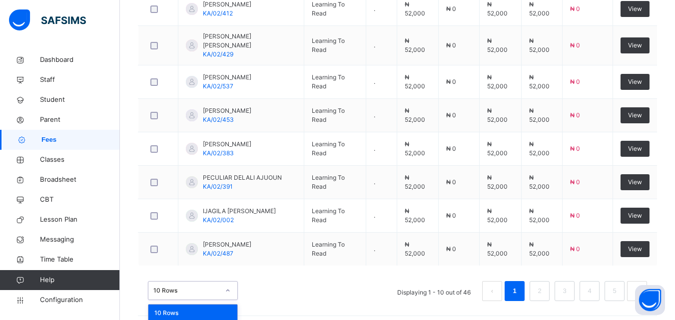
scroll to position [481, 0]
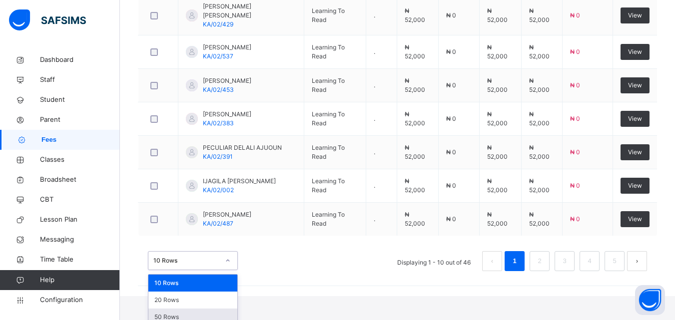
click at [158, 309] on div "50 Rows" at bounding box center [192, 317] width 89 height 17
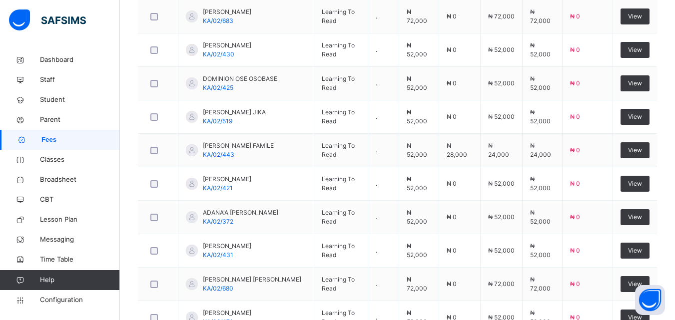
scroll to position [1346, 0]
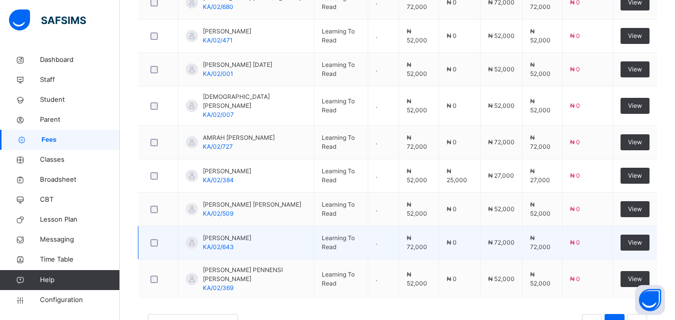
click at [155, 237] on div at bounding box center [158, 242] width 24 height 21
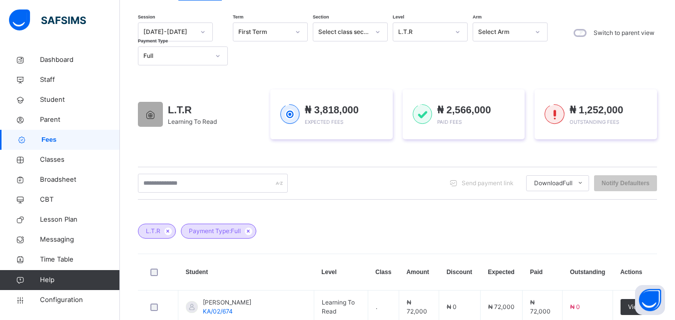
scroll to position [0, 0]
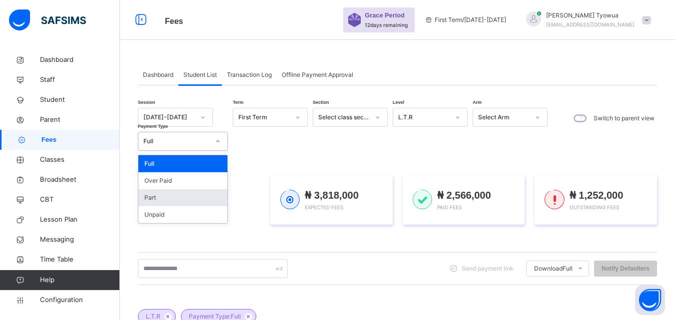
click at [141, 193] on div "Part" at bounding box center [182, 197] width 89 height 17
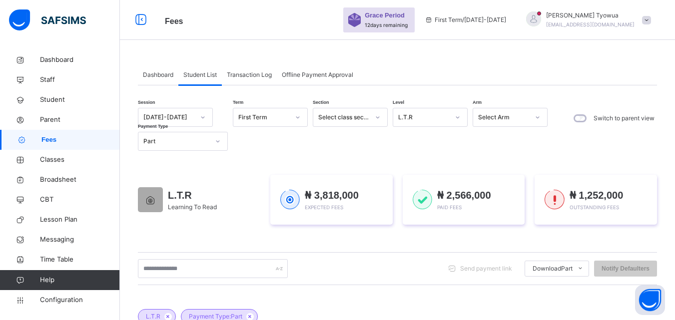
click at [435, 173] on div "L.T.R Learning To Read ₦ 3,818,000 Expected Fees ₦ 2,566,000 Paid Fees ₦ 1,252,…" at bounding box center [397, 200] width 519 height 80
click at [394, 165] on div "L.T.R Learning To Read ₦ 3,818,000 Expected Fees ₦ 2,566,000 Paid Fees ₦ 1,252,…" at bounding box center [397, 200] width 519 height 80
click at [541, 20] on div at bounding box center [533, 18] width 15 height 15
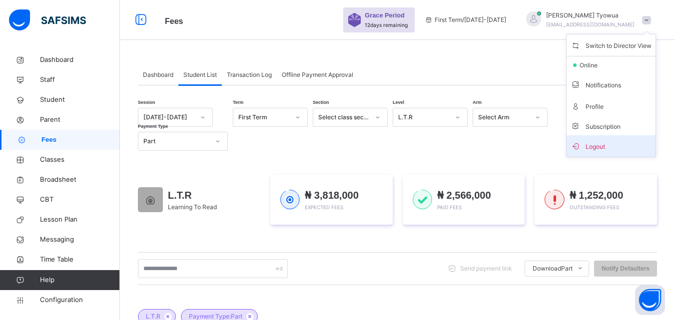
click at [598, 145] on span "Logout" at bounding box center [611, 145] width 81 height 13
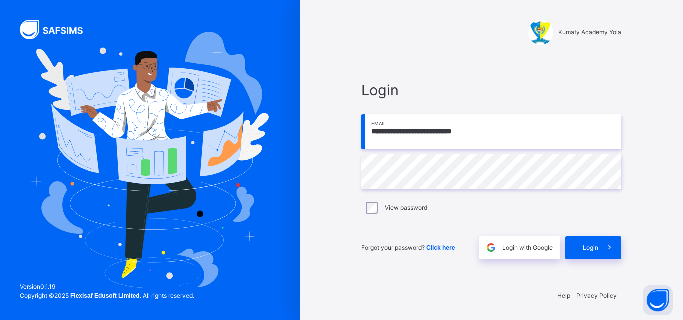
drag, startPoint x: 500, startPoint y: 126, endPoint x: 493, endPoint y: 140, distance: 15.6
click at [500, 126] on input "**********" at bounding box center [491, 131] width 260 height 35
click at [493, 140] on input "**********" at bounding box center [491, 131] width 260 height 35
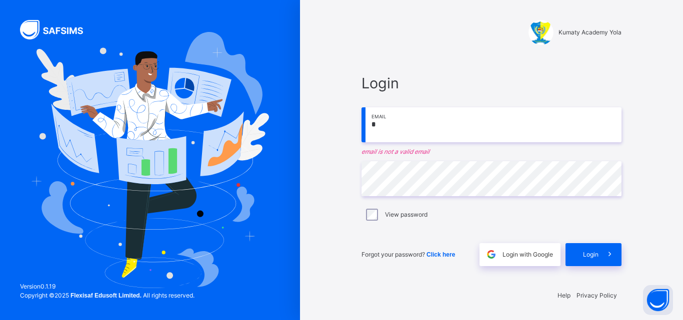
type input "*"
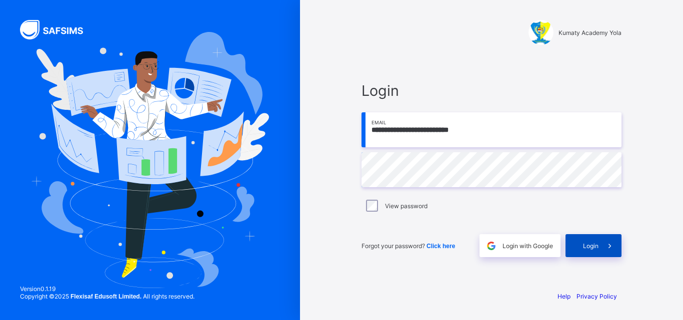
click at [604, 253] on span at bounding box center [609, 245] width 23 height 23
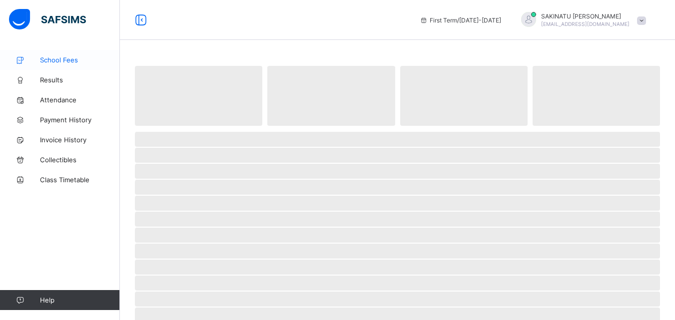
click at [53, 59] on span "School Fees" at bounding box center [80, 60] width 80 height 8
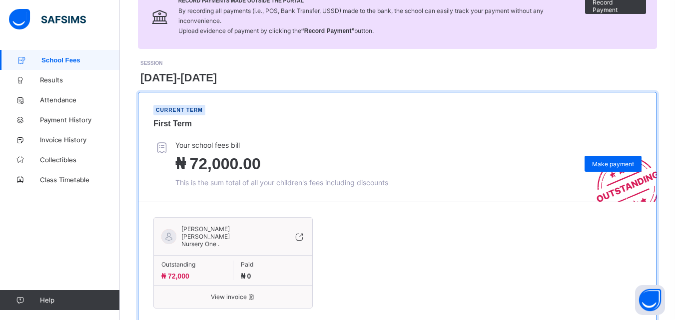
scroll to position [90, 0]
click at [222, 255] on div "Outstanding ₦ 72,000 Paid ₦ 0" at bounding box center [233, 270] width 158 height 30
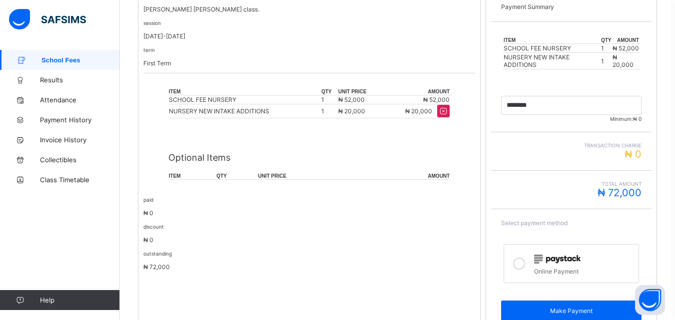
scroll to position [217, 0]
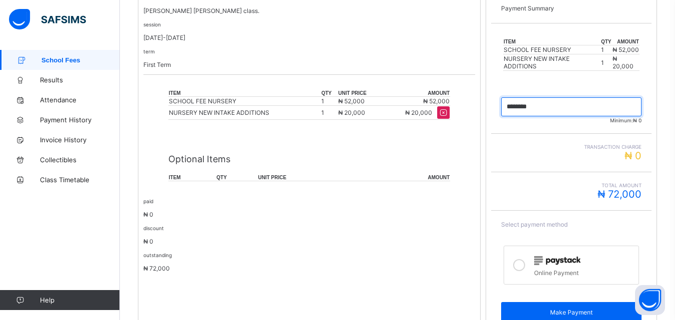
click at [567, 116] on input "currency" at bounding box center [571, 106] width 140 height 19
click at [567, 112] on input "currency" at bounding box center [571, 106] width 140 height 19
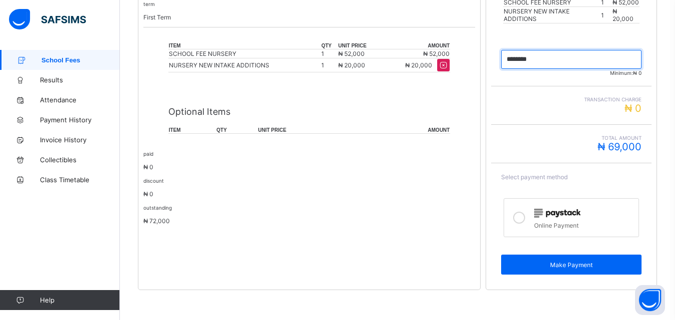
scroll to position [272, 0]
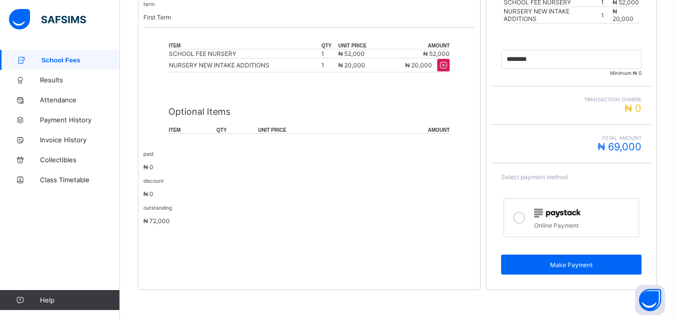
click at [581, 213] on img at bounding box center [557, 213] width 46 height 9
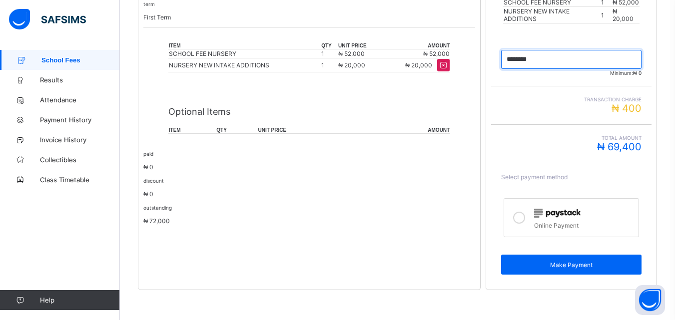
click at [580, 59] on input "currency" at bounding box center [571, 59] width 140 height 19
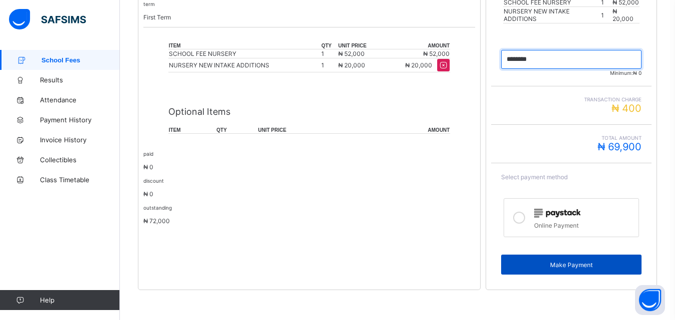
type input "********"
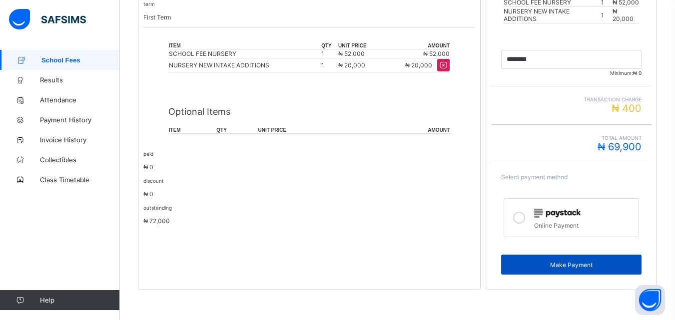
click at [608, 265] on span "Make Payment" at bounding box center [571, 264] width 125 height 7
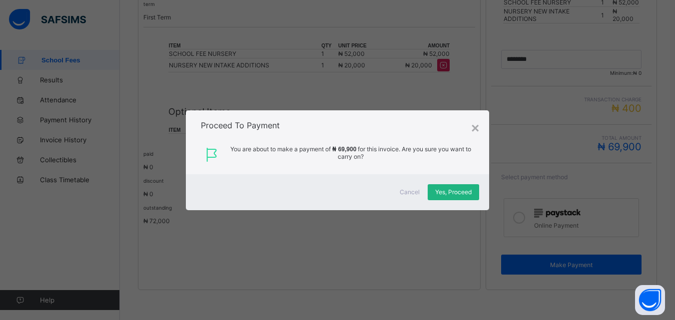
click at [456, 191] on span "Yes, Proceed" at bounding box center [453, 191] width 36 height 7
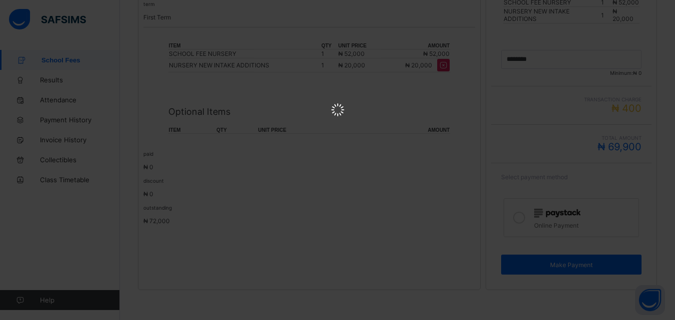
scroll to position [0, 0]
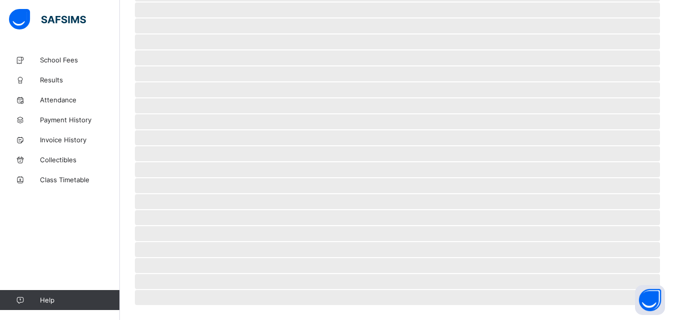
scroll to position [62, 0]
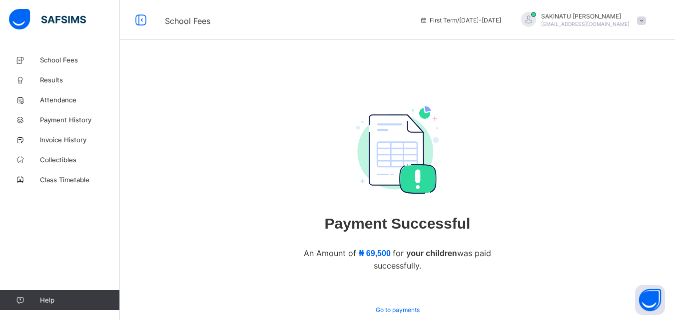
click at [592, 260] on div "Payment Successful An Amount of ₦ 69,500 for your children was paid successfull…" at bounding box center [397, 212] width 555 height 325
click at [385, 307] on div "Go to payments" at bounding box center [397, 310] width 59 height 16
